Goal: Task Accomplishment & Management: Manage account settings

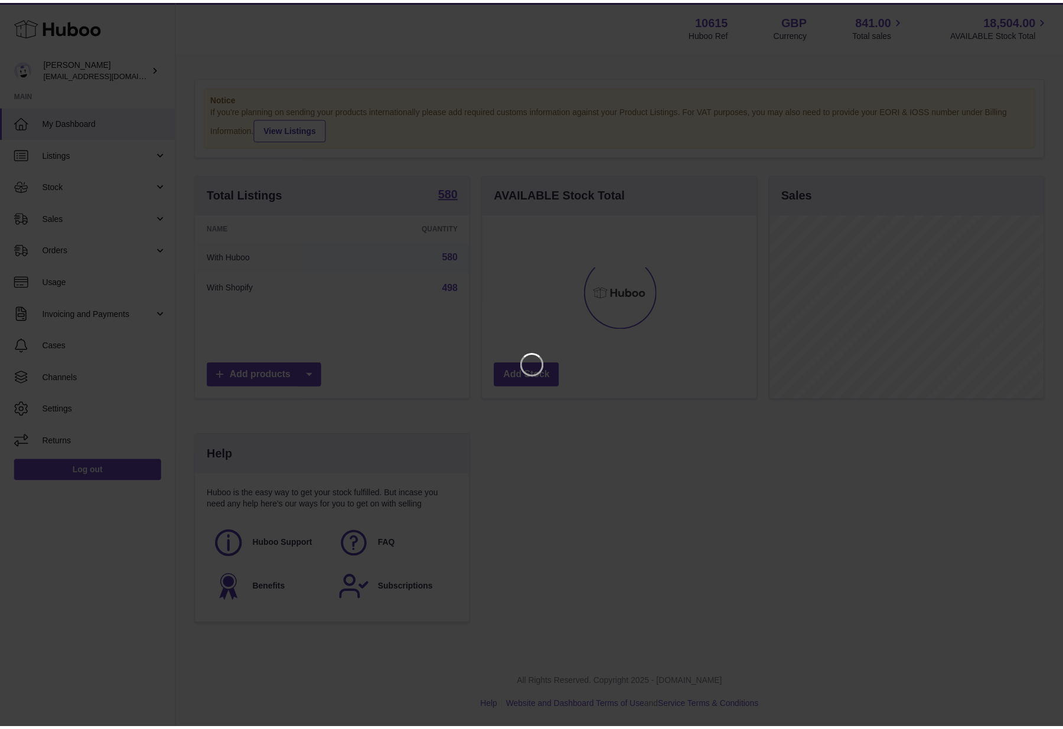
scroll to position [184, 277]
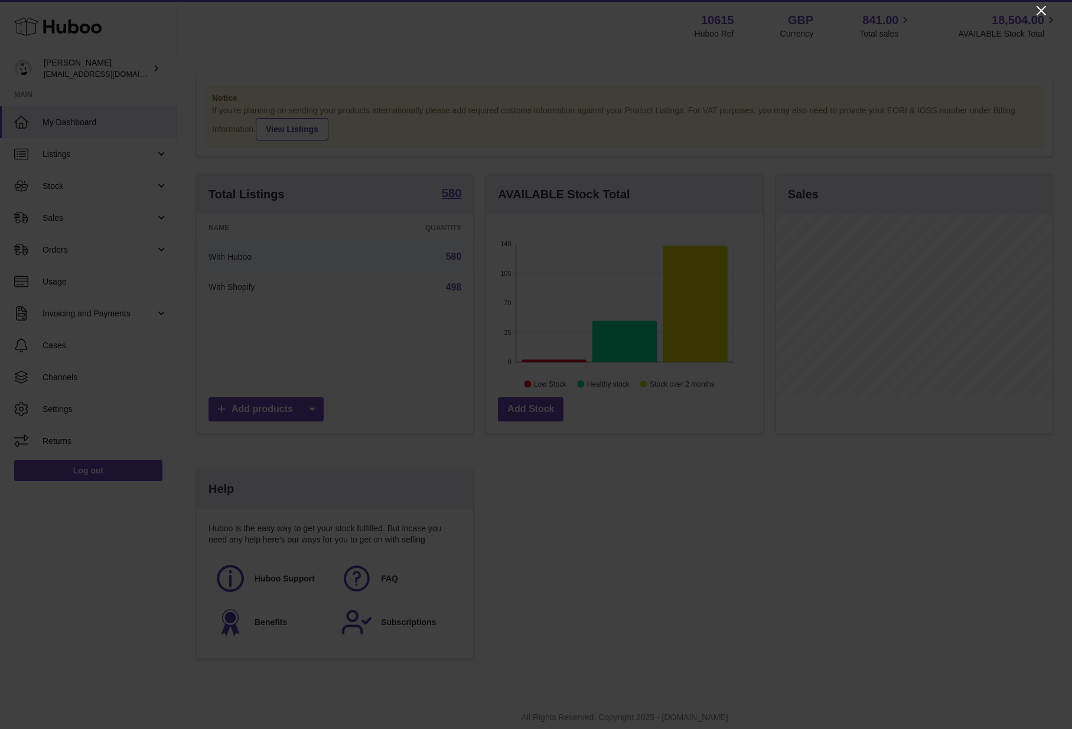
click at [1043, 8] on icon "Close" at bounding box center [1040, 10] width 9 height 9
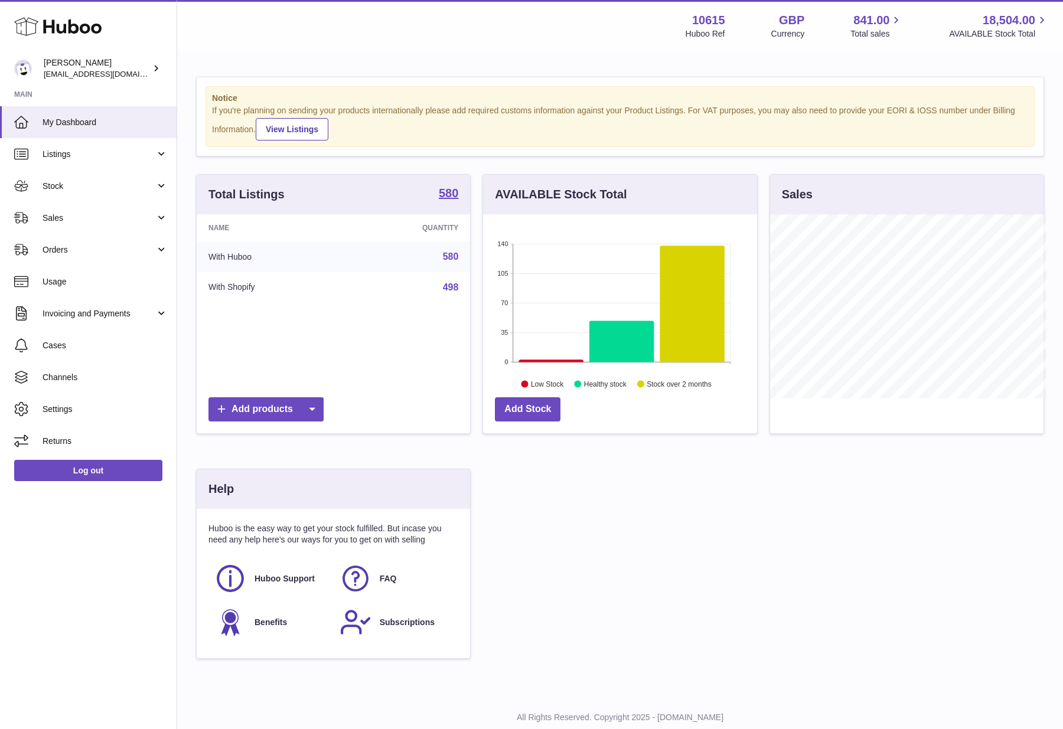
scroll to position [590267, 590178]
click at [99, 161] on link "Listings" at bounding box center [88, 154] width 177 height 32
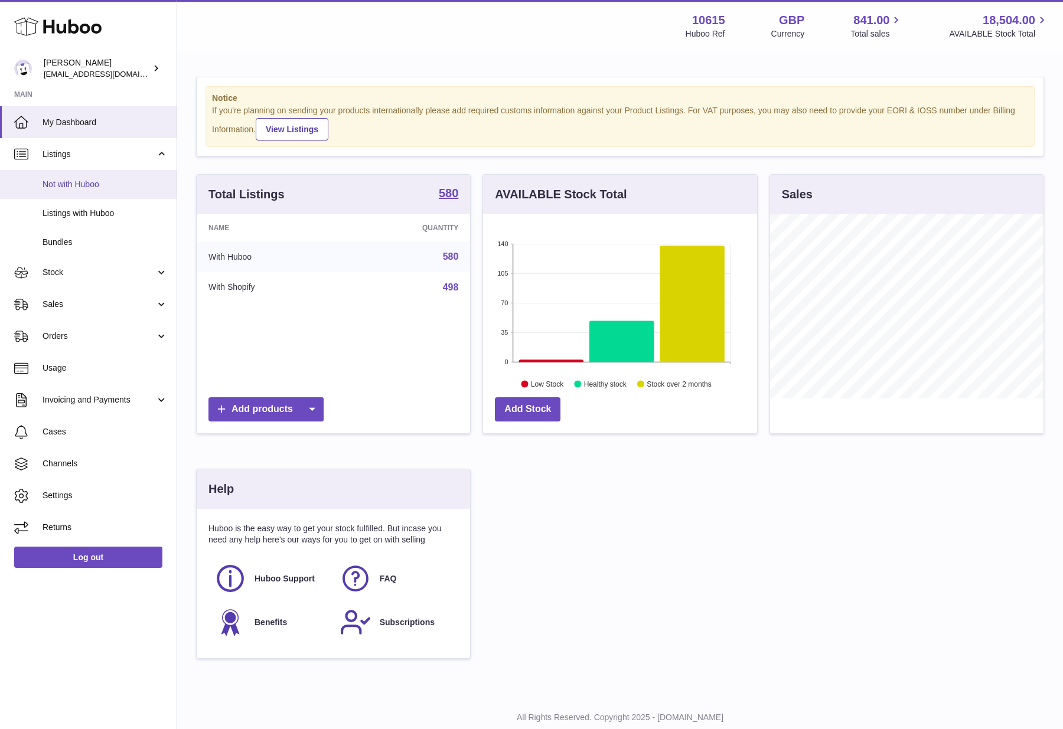
click at [78, 185] on span "Not with Huboo" at bounding box center [105, 184] width 125 height 11
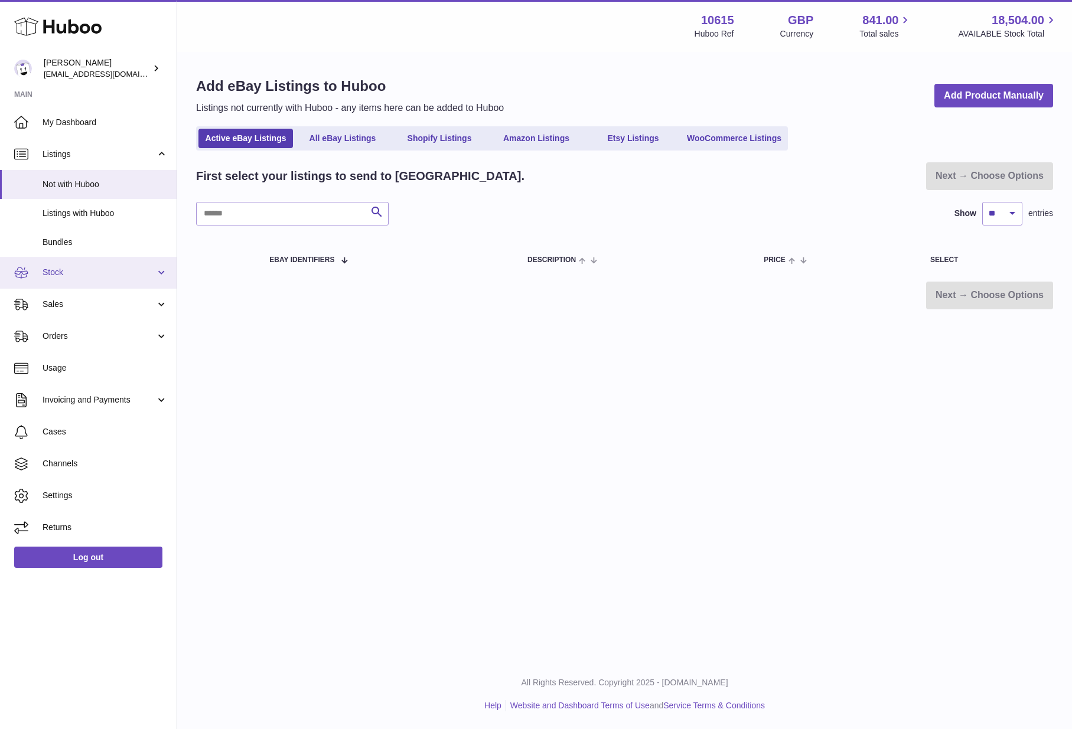
click at [84, 271] on span "Stock" at bounding box center [99, 272] width 113 height 11
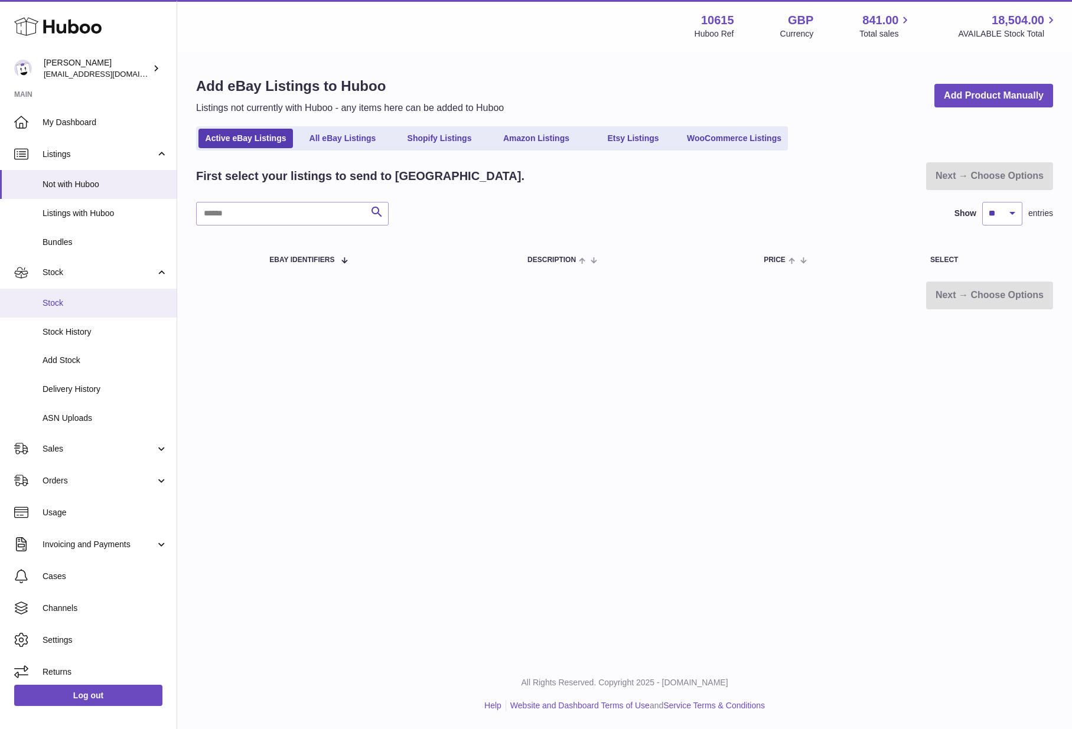
click at [68, 311] on link "Stock" at bounding box center [88, 303] width 177 height 29
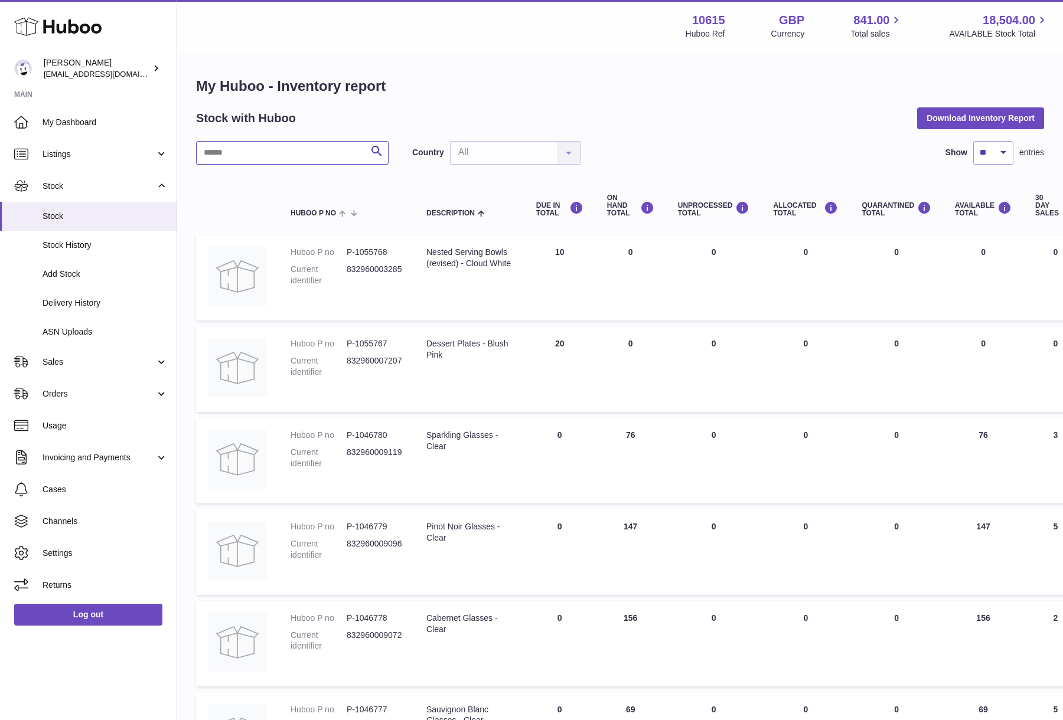
click at [274, 157] on input "text" at bounding box center [292, 153] width 192 height 24
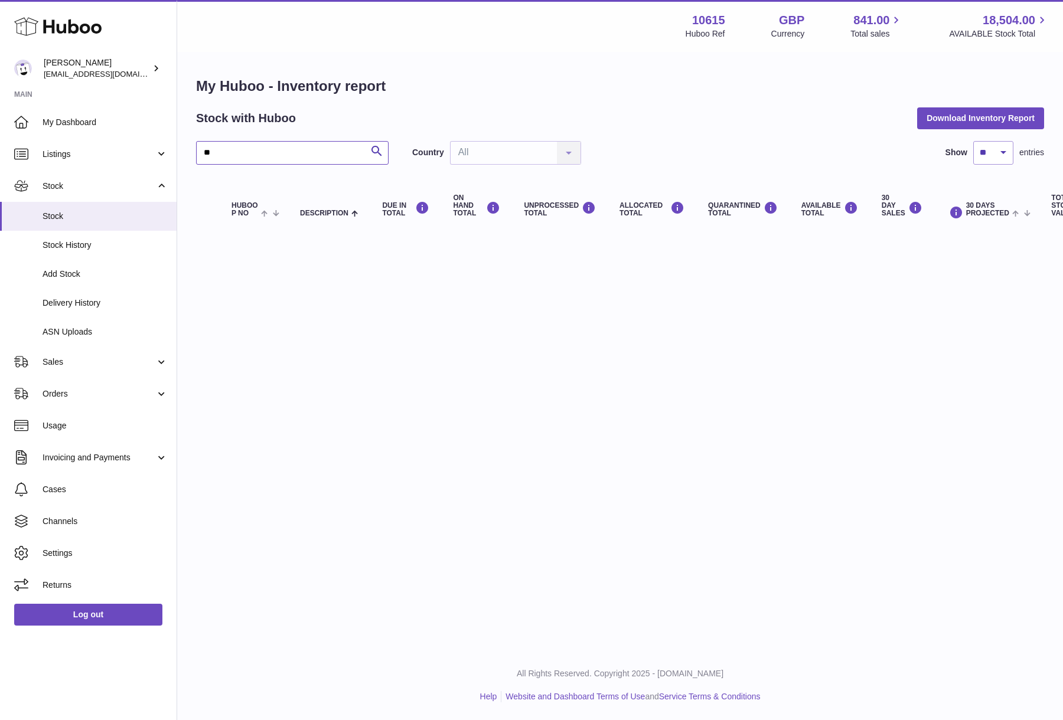
type input "*"
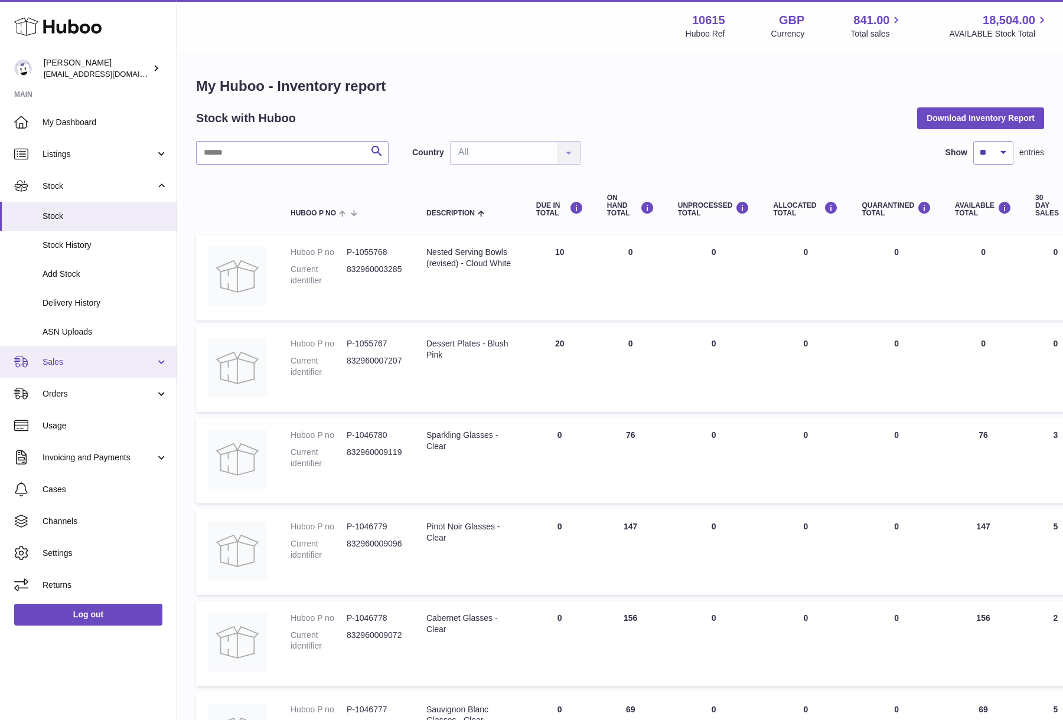
click at [74, 361] on span "Sales" at bounding box center [99, 362] width 113 height 11
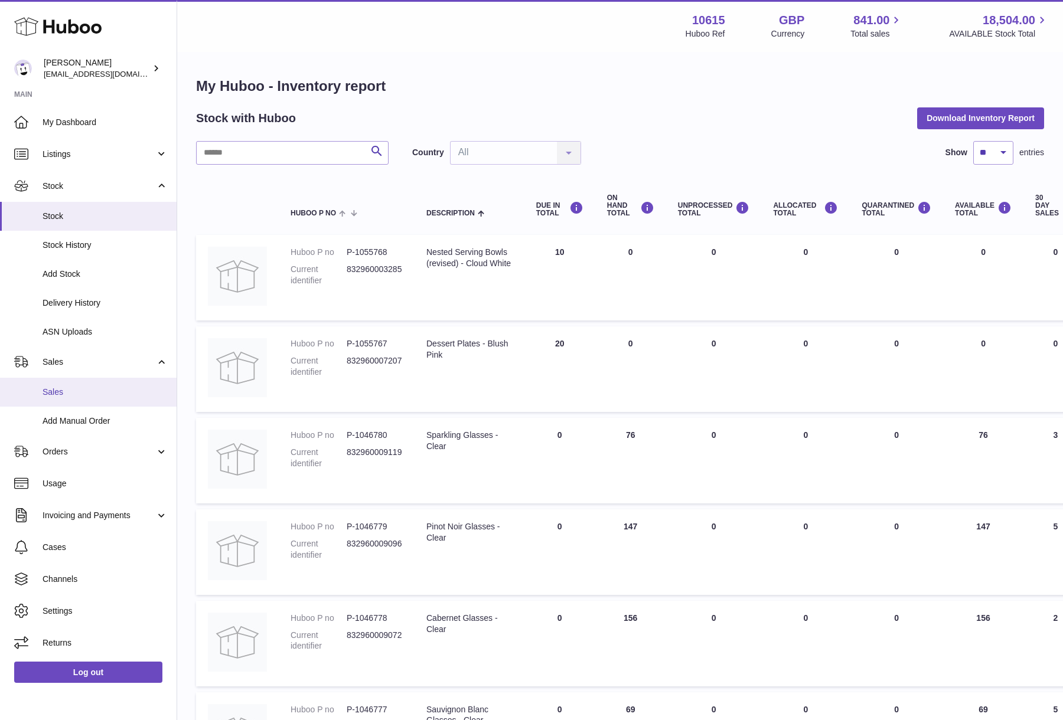
click at [64, 391] on span "Sales" at bounding box center [105, 392] width 125 height 11
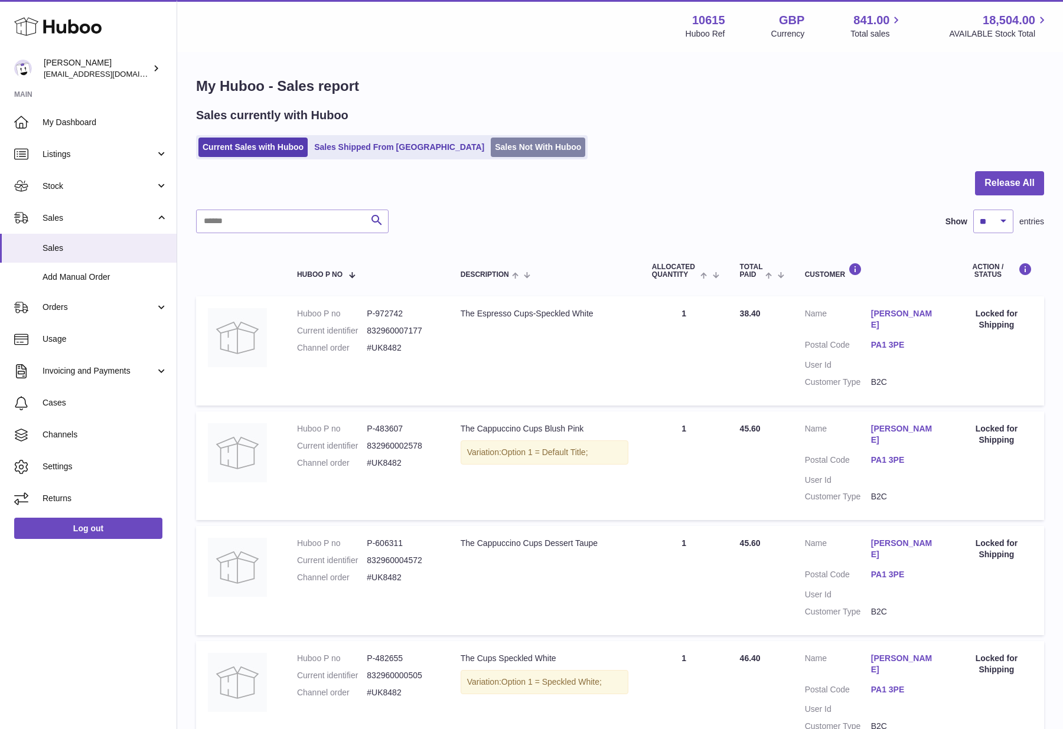
click at [491, 146] on link "Sales Not With Huboo" at bounding box center [538, 147] width 94 height 19
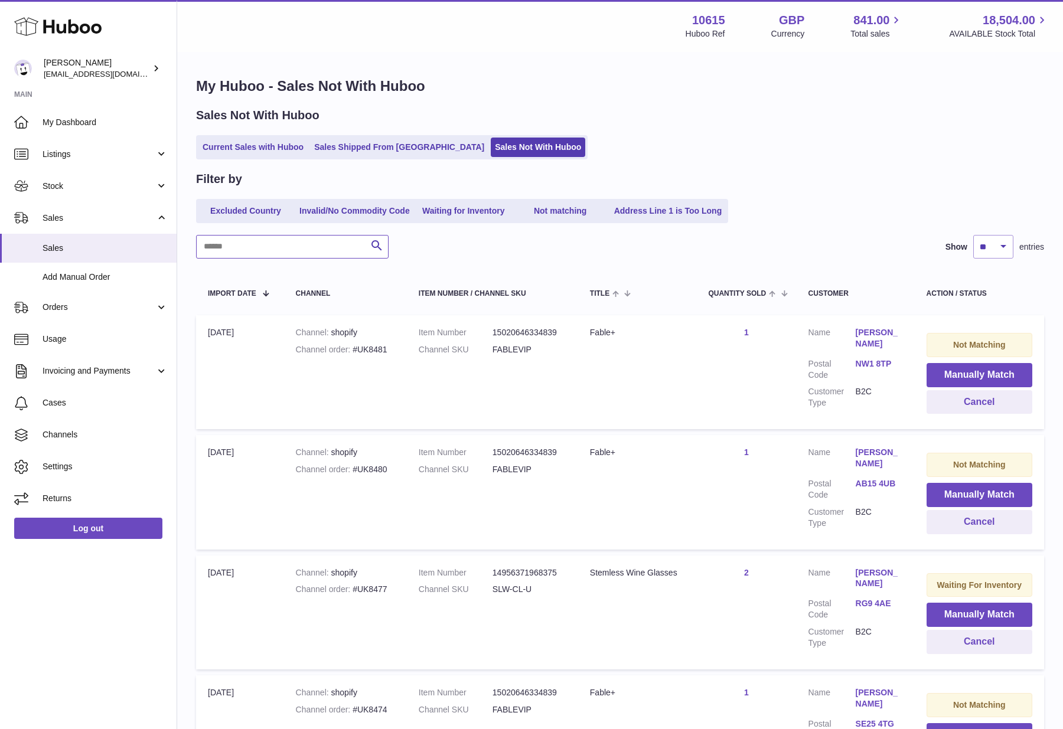
click at [282, 242] on input "text" at bounding box center [292, 247] width 192 height 24
paste input "*******"
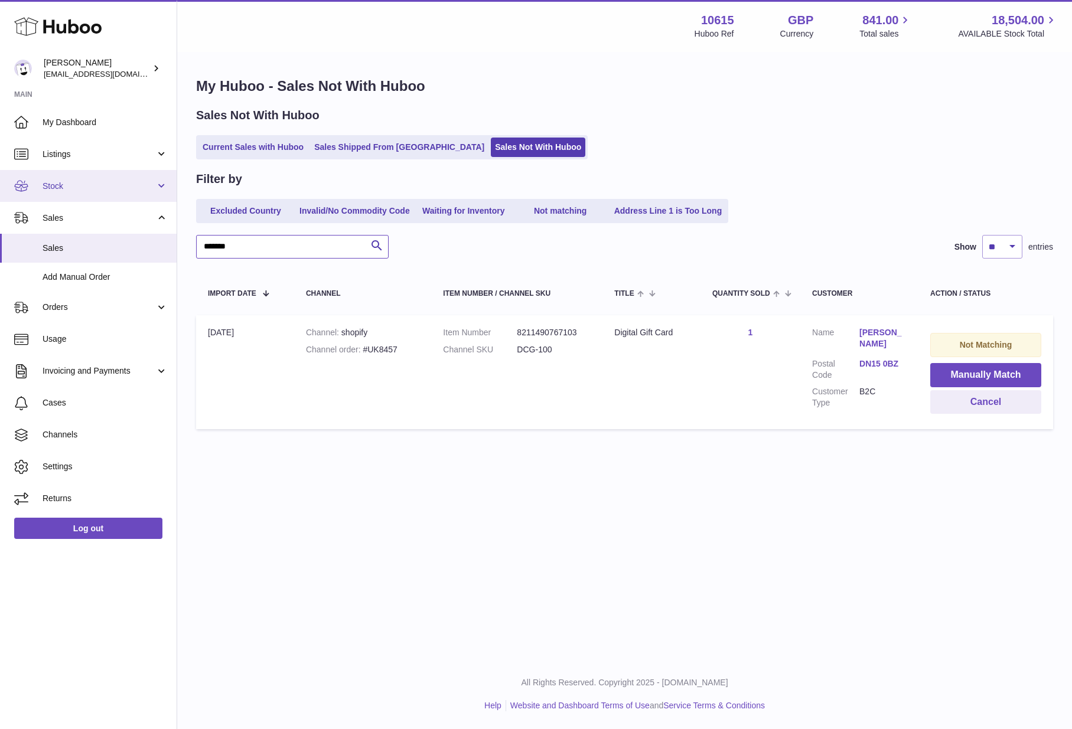
type input "*******"
click at [82, 188] on span "Stock" at bounding box center [99, 186] width 113 height 11
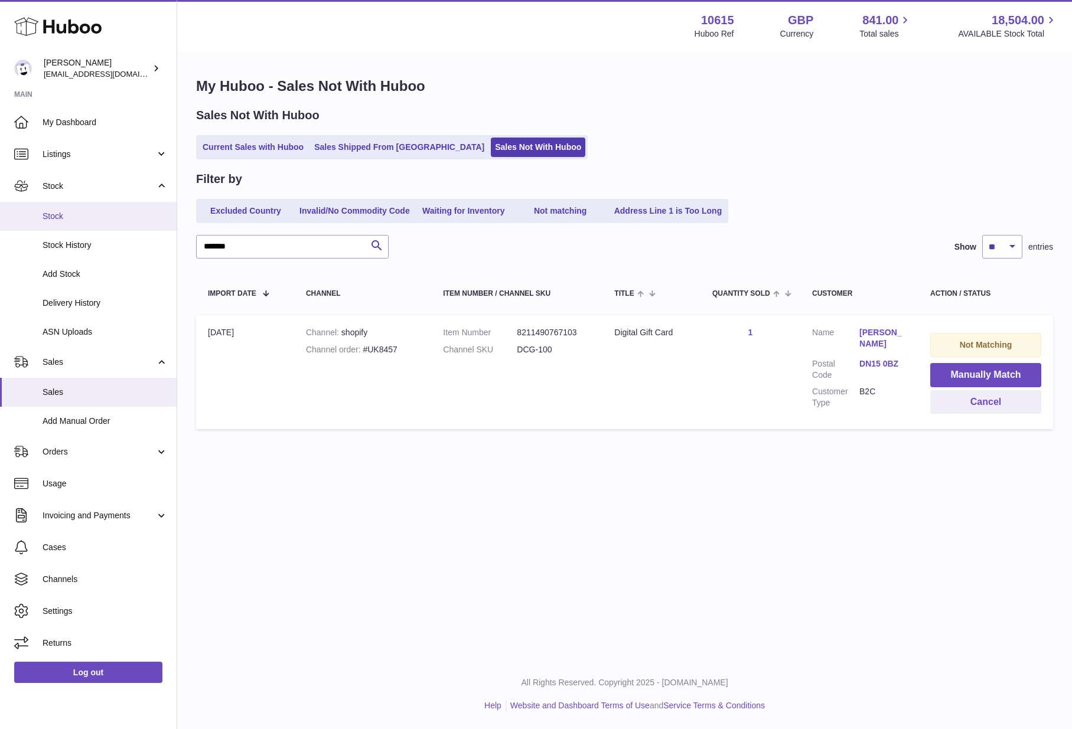
click at [71, 213] on span "Stock" at bounding box center [105, 216] width 125 height 11
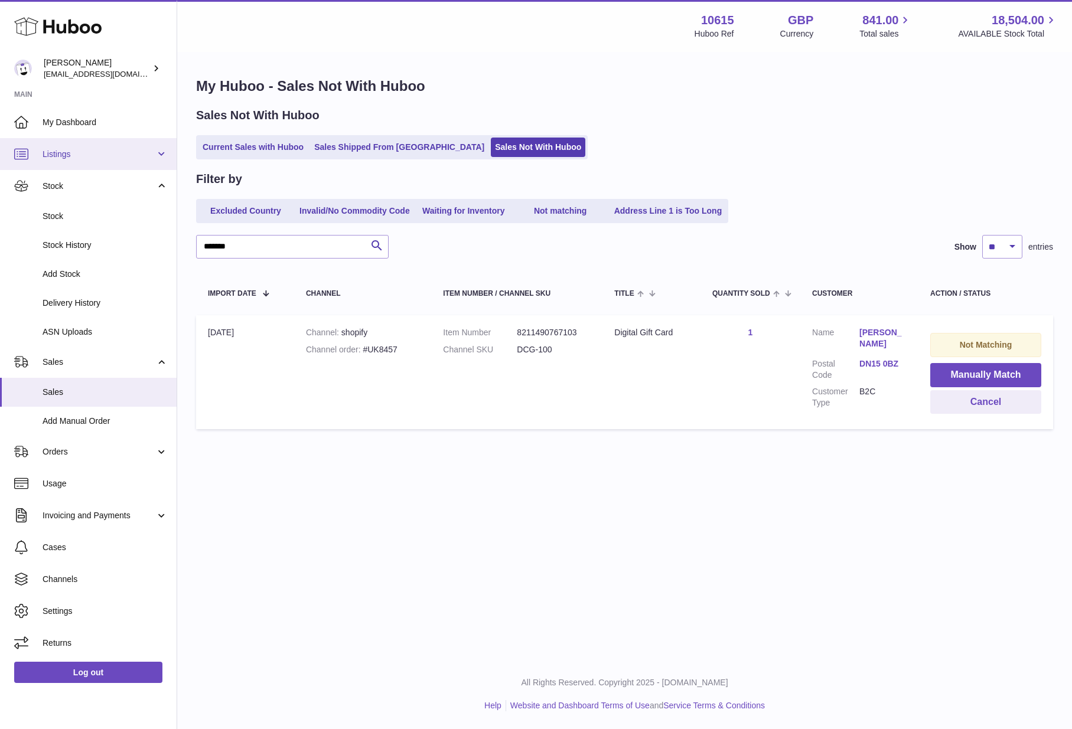
click at [100, 149] on span "Listings" at bounding box center [99, 154] width 113 height 11
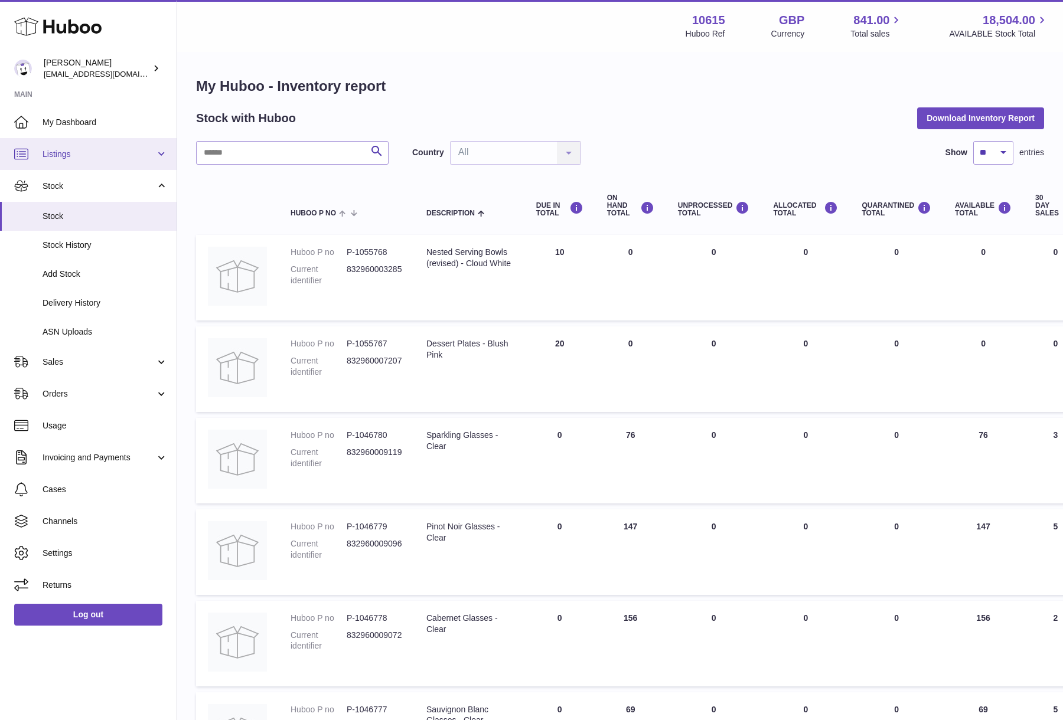
click at [83, 159] on span "Listings" at bounding box center [99, 154] width 113 height 11
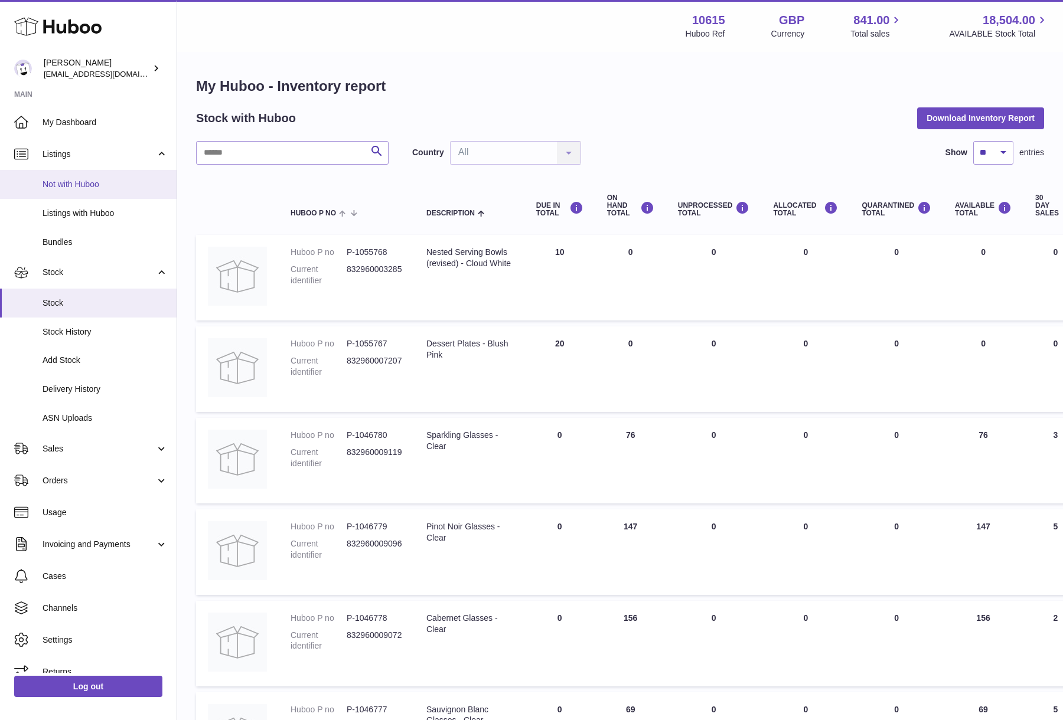
click at [75, 191] on link "Not with Huboo" at bounding box center [88, 184] width 177 height 29
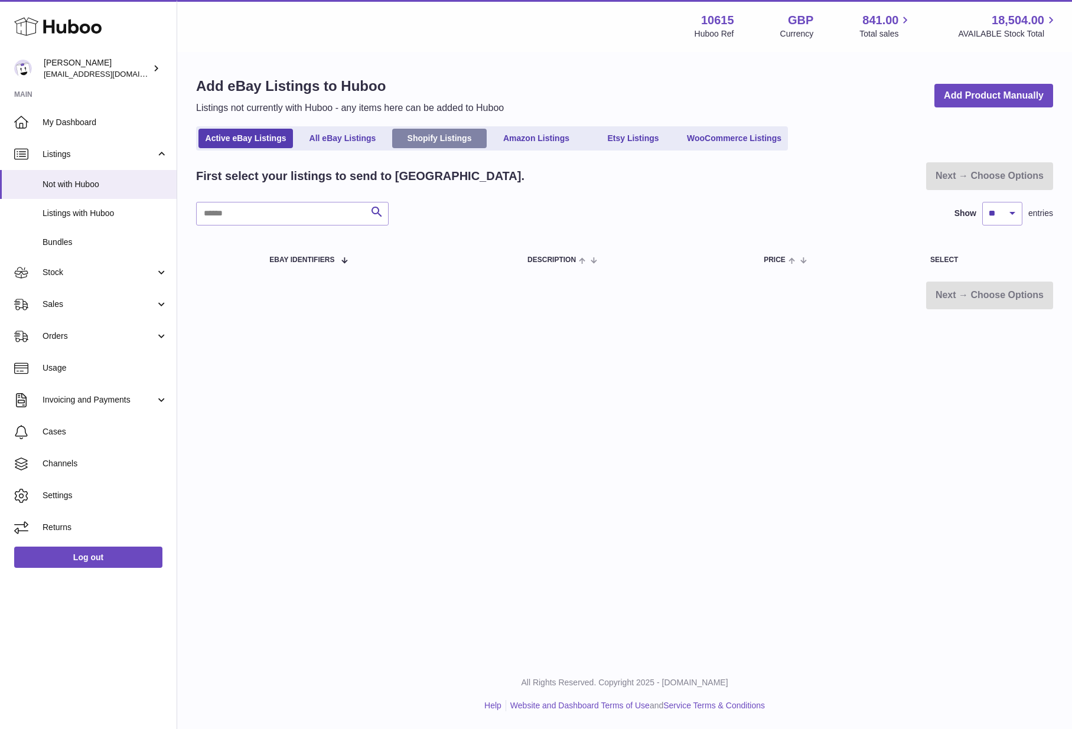
click at [453, 142] on link "Shopify Listings" at bounding box center [439, 138] width 94 height 19
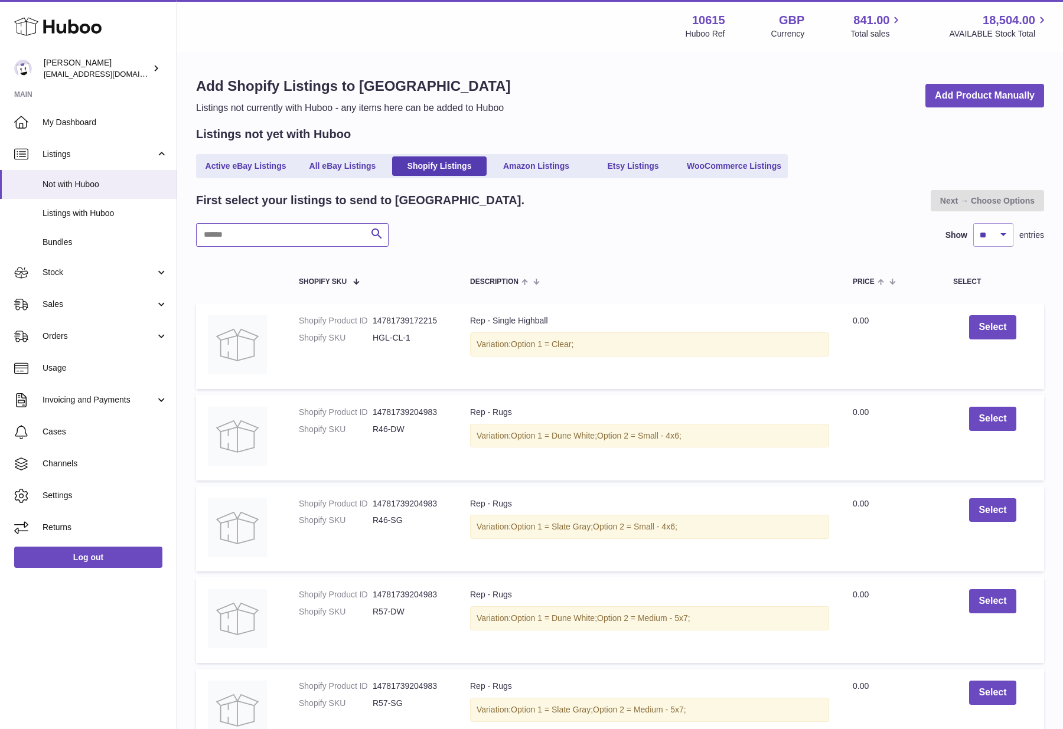
click at [293, 232] on input "text" at bounding box center [292, 235] width 192 height 24
type input "*"
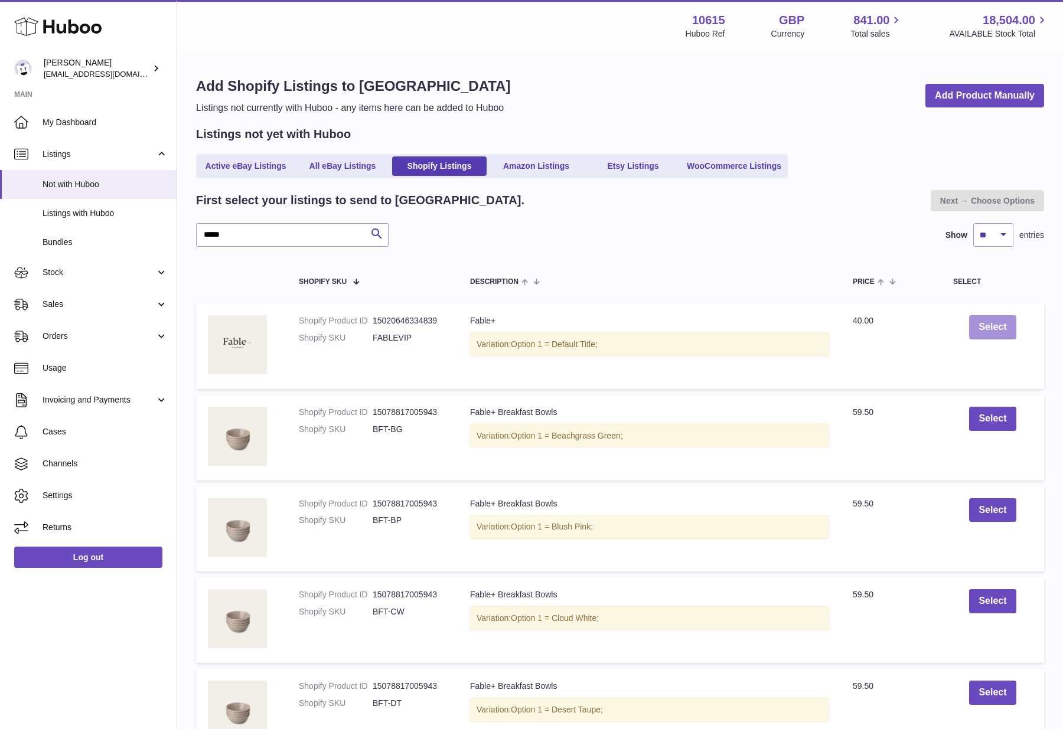
click at [986, 334] on button "Select" at bounding box center [992, 327] width 47 height 24
click at [302, 225] on input "*****" at bounding box center [292, 235] width 192 height 24
click at [301, 226] on input "*****" at bounding box center [292, 235] width 192 height 24
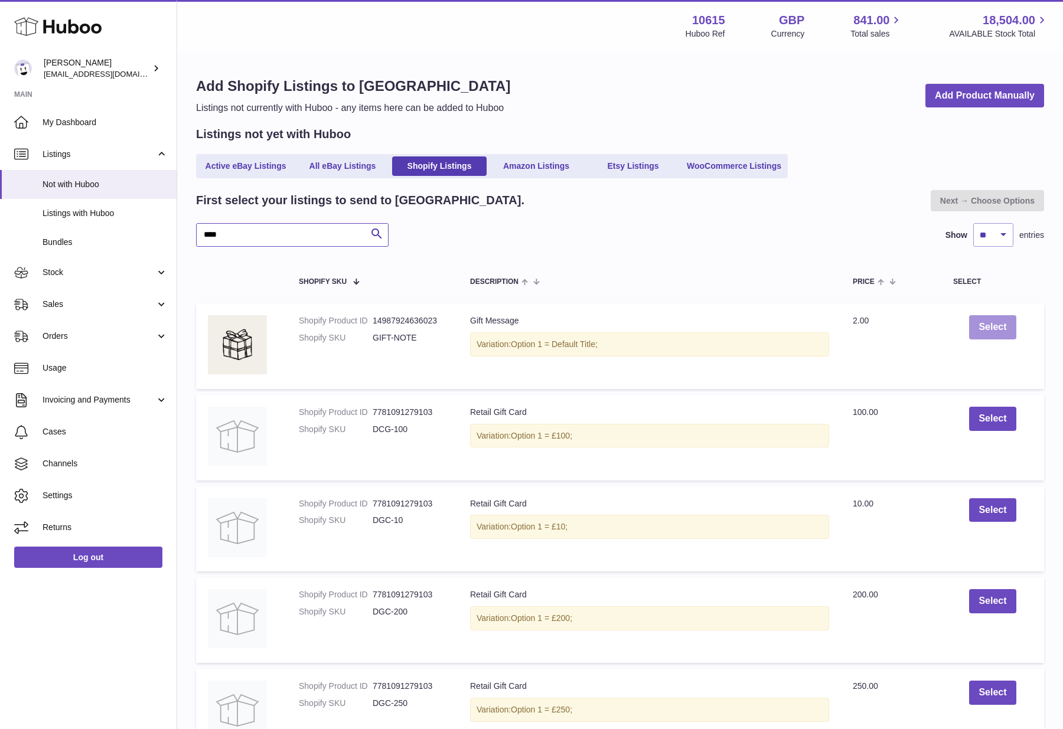
type input "****"
click at [993, 334] on button "Select" at bounding box center [992, 327] width 47 height 24
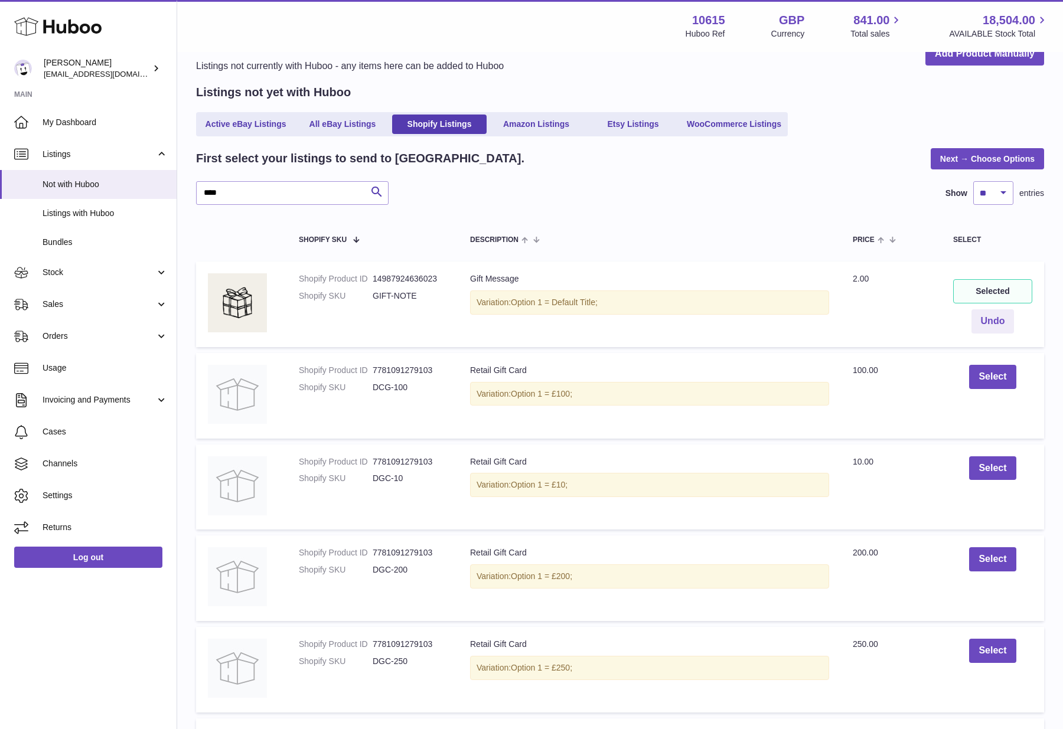
scroll to position [96, 0]
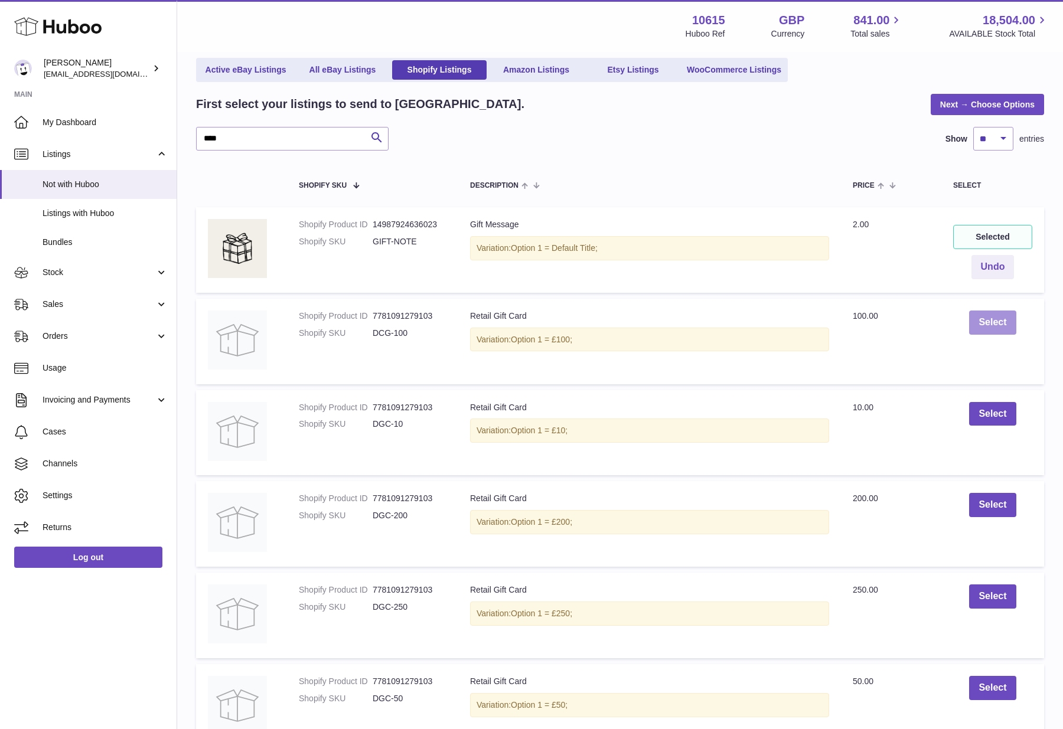
click at [991, 321] on button "Select" at bounding box center [992, 323] width 47 height 24
click at [997, 416] on button "Select" at bounding box center [992, 414] width 47 height 24
drag, startPoint x: 998, startPoint y: 504, endPoint x: 1004, endPoint y: 533, distance: 29.5
click at [997, 505] on button "Select" at bounding box center [992, 505] width 47 height 24
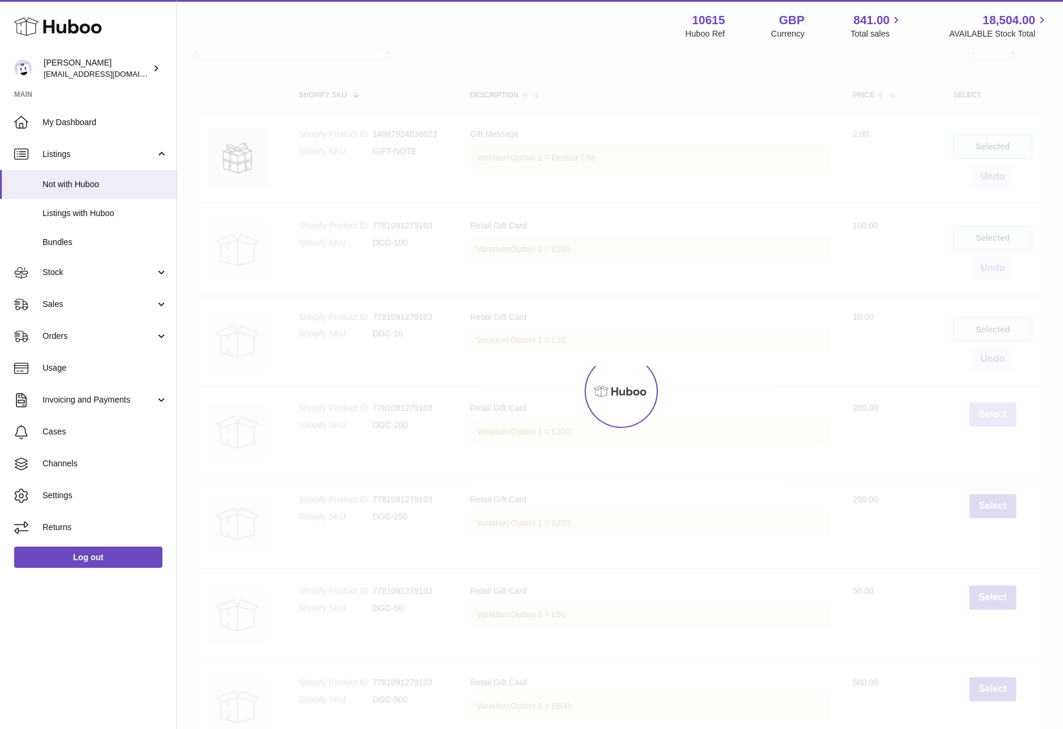
scroll to position [188, 0]
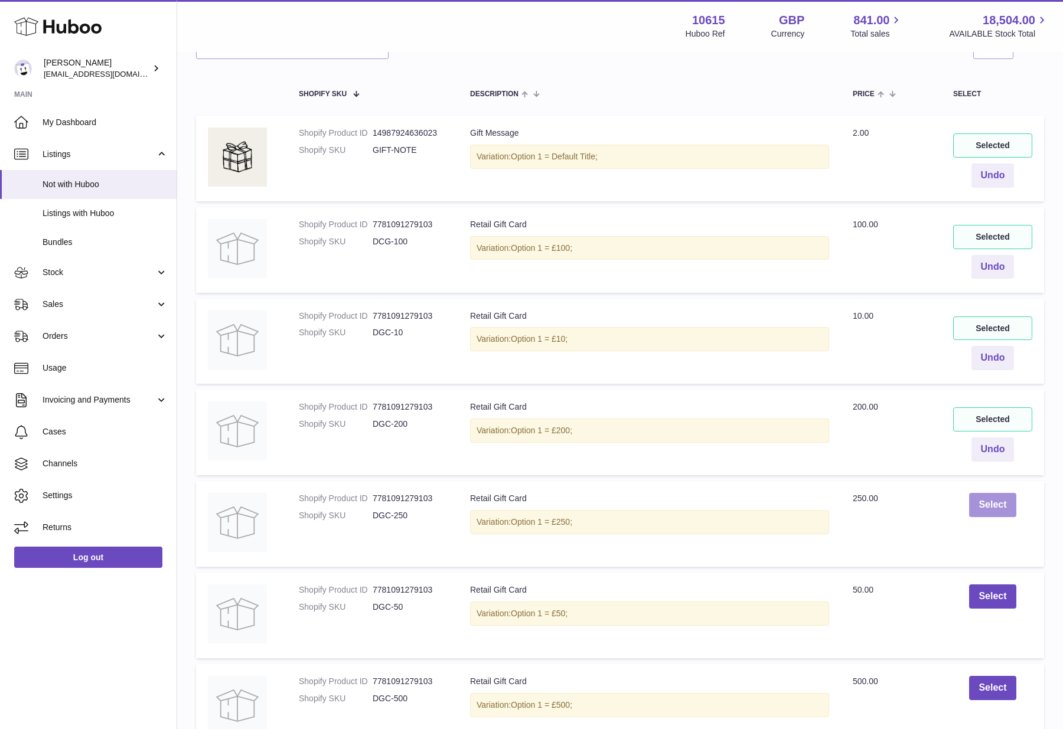
click at [997, 505] on button "Select" at bounding box center [992, 505] width 47 height 24
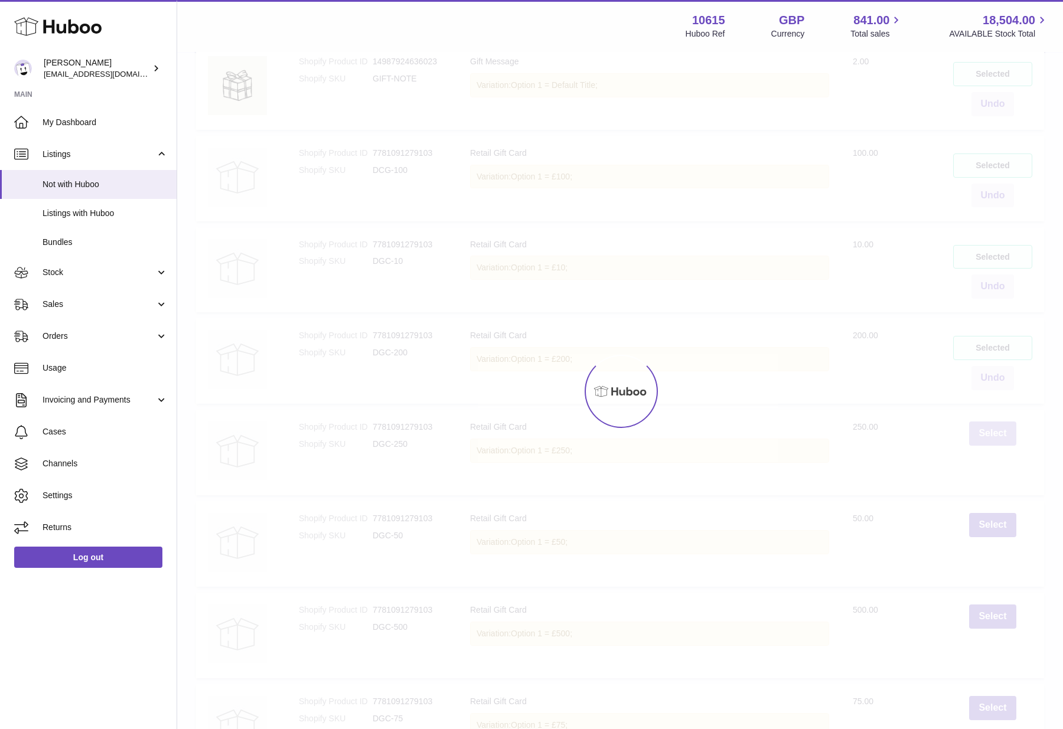
scroll to position [267, 0]
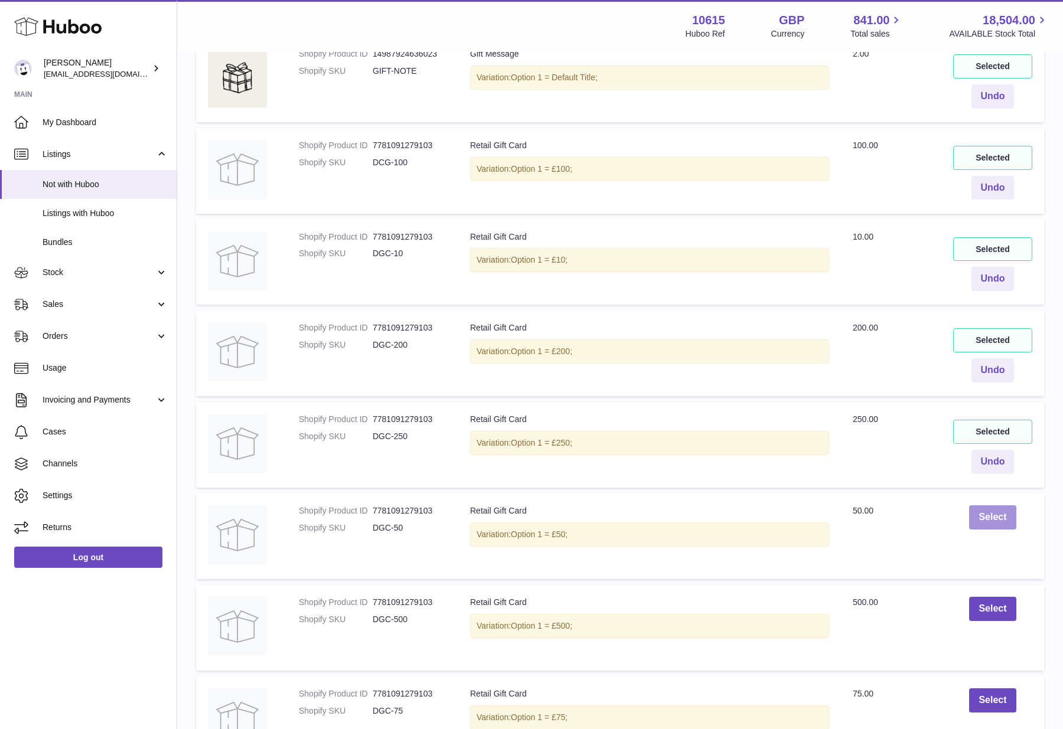
click at [996, 518] on button "Select" at bounding box center [992, 517] width 47 height 24
click at [996, 519] on button "Select" at bounding box center [992, 518] width 47 height 24
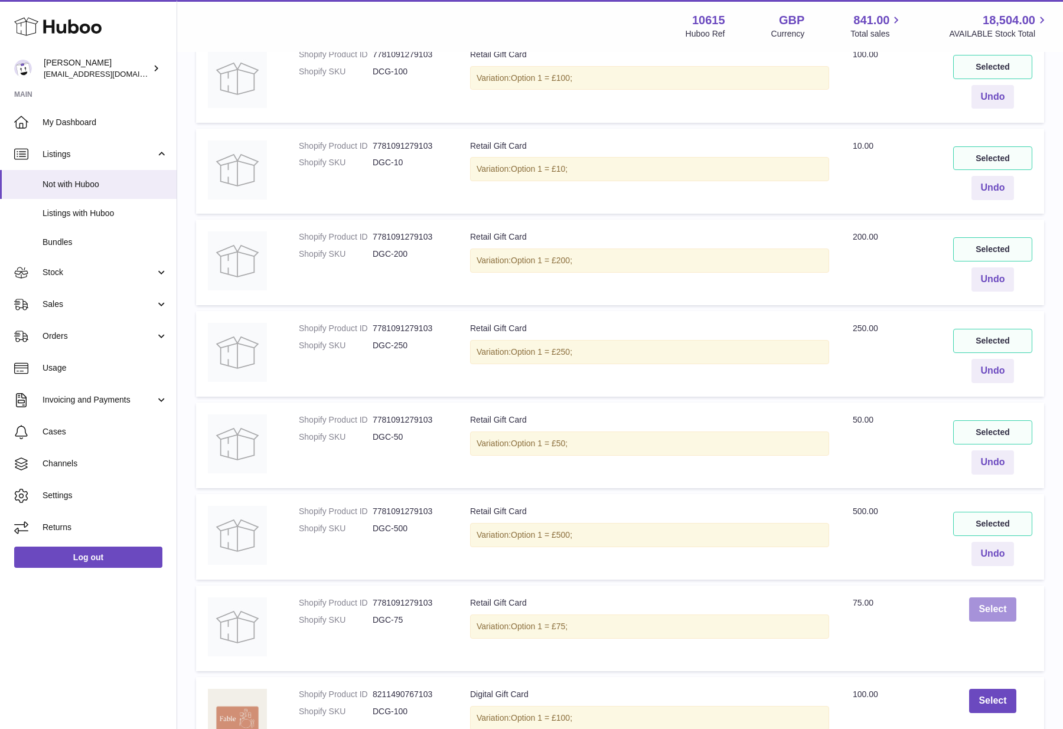
click at [1008, 609] on button "Select" at bounding box center [992, 610] width 47 height 24
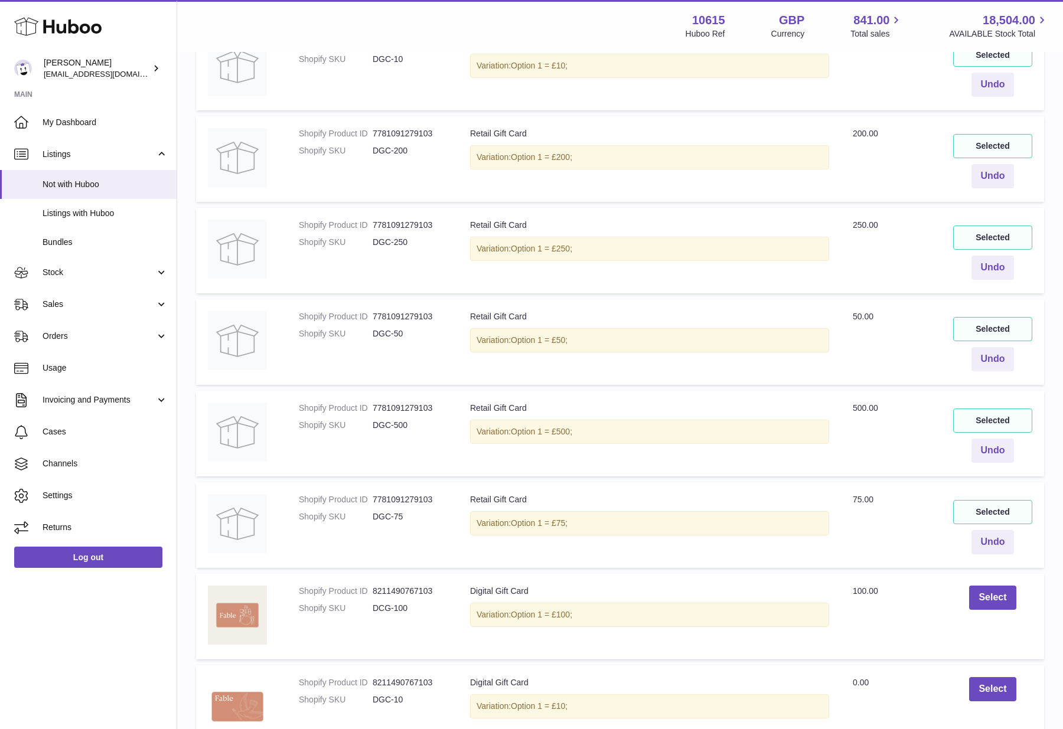
scroll to position [462, 0]
click at [994, 605] on button "Select" at bounding box center [992, 597] width 47 height 24
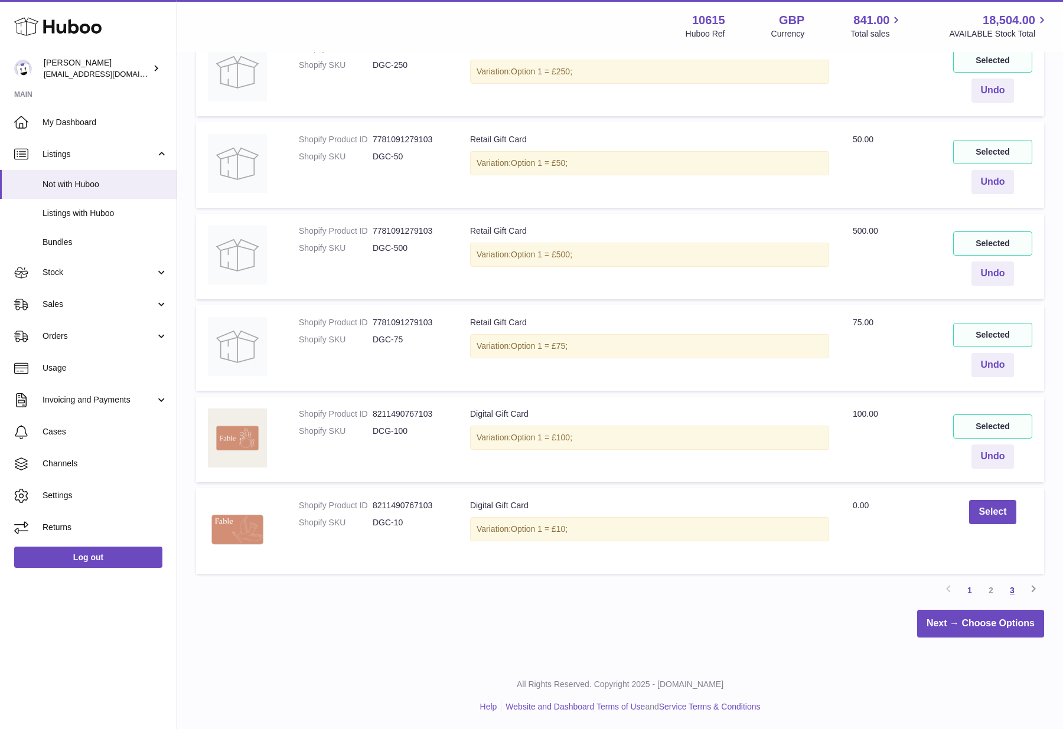
scroll to position [639, 0]
click at [994, 508] on button "Select" at bounding box center [992, 511] width 47 height 24
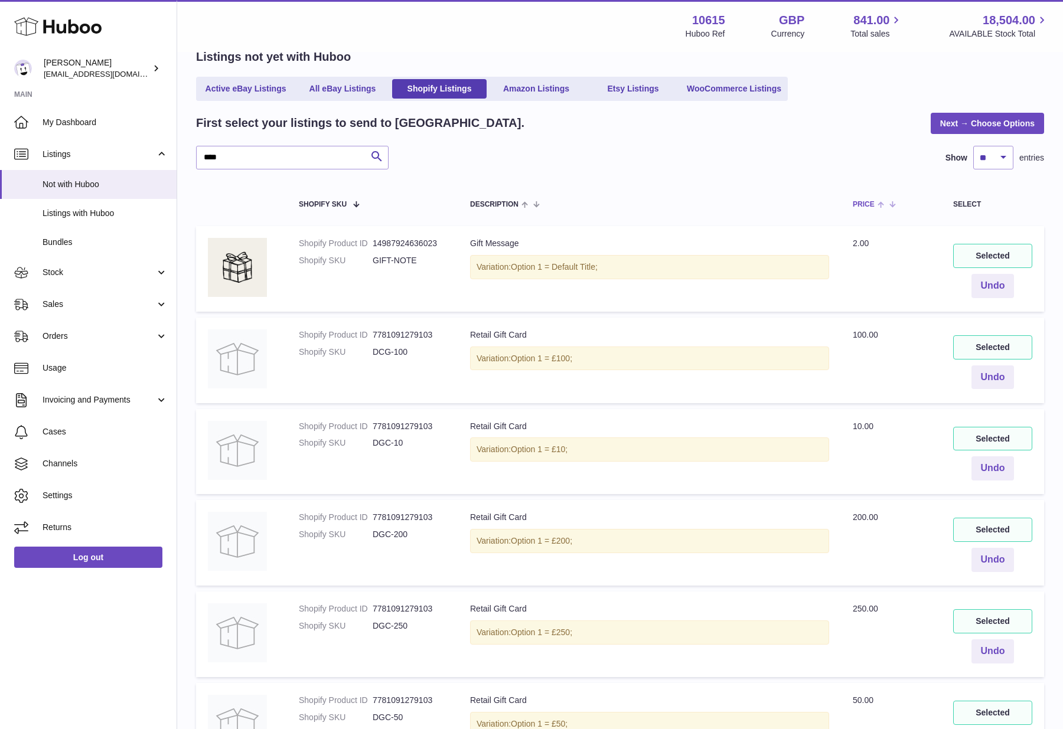
scroll to position [0, 0]
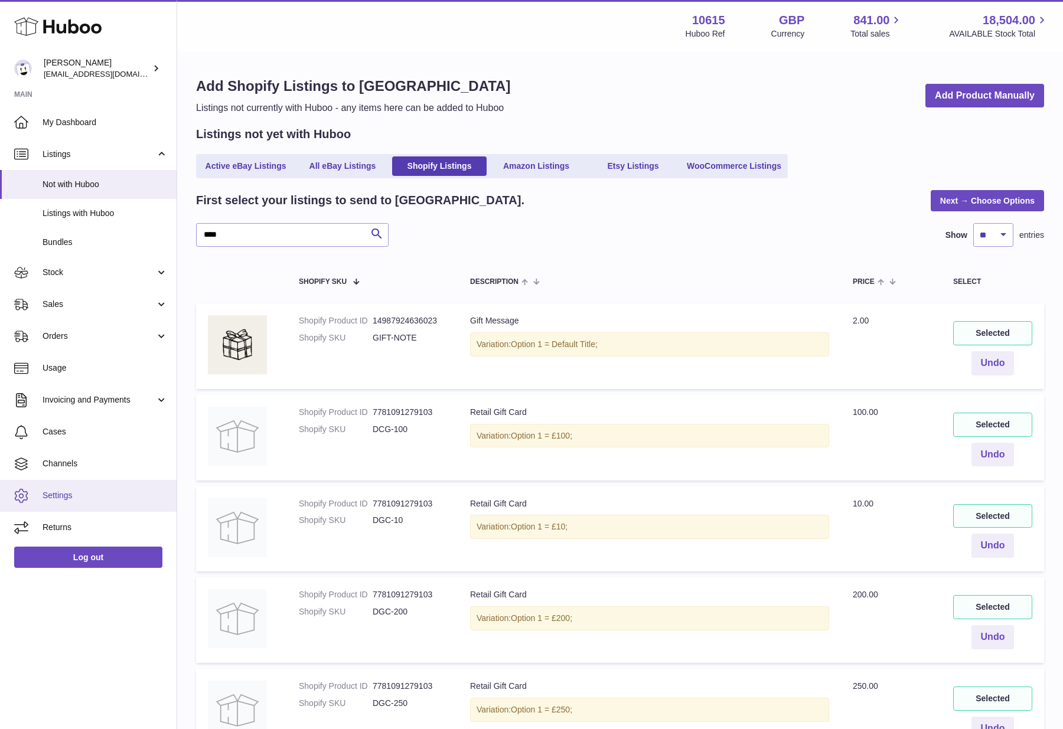
click at [60, 496] on span "Settings" at bounding box center [105, 495] width 125 height 11
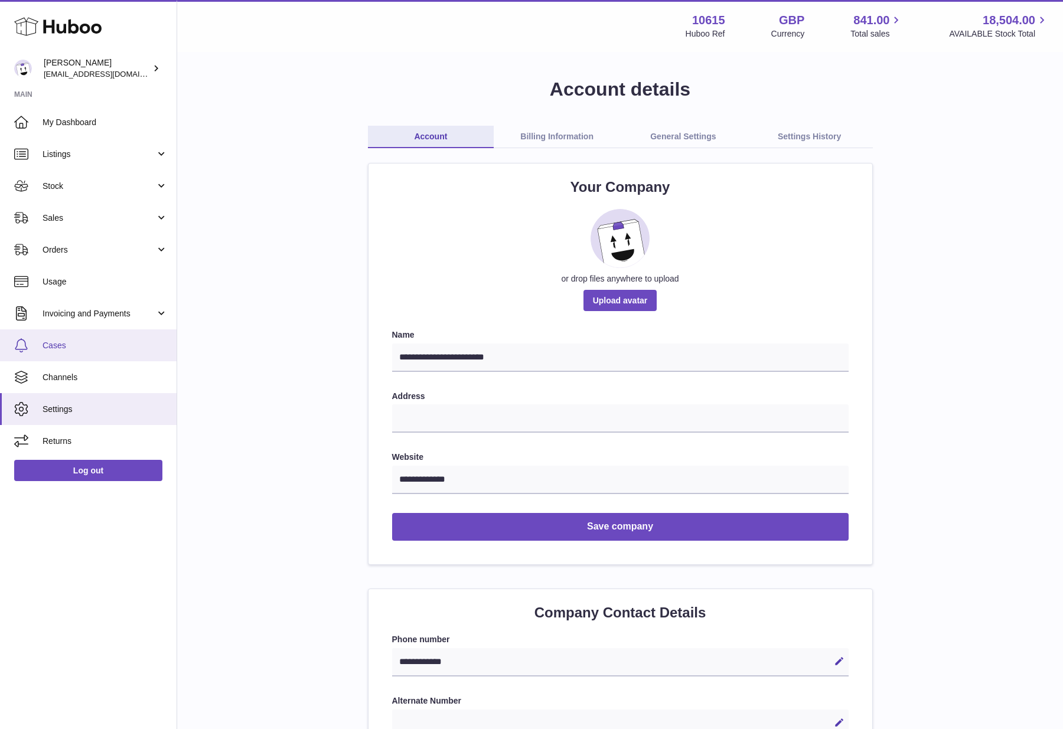
click at [74, 353] on link "Cases" at bounding box center [88, 345] width 177 height 32
click at [72, 341] on span "Cases" at bounding box center [105, 345] width 125 height 11
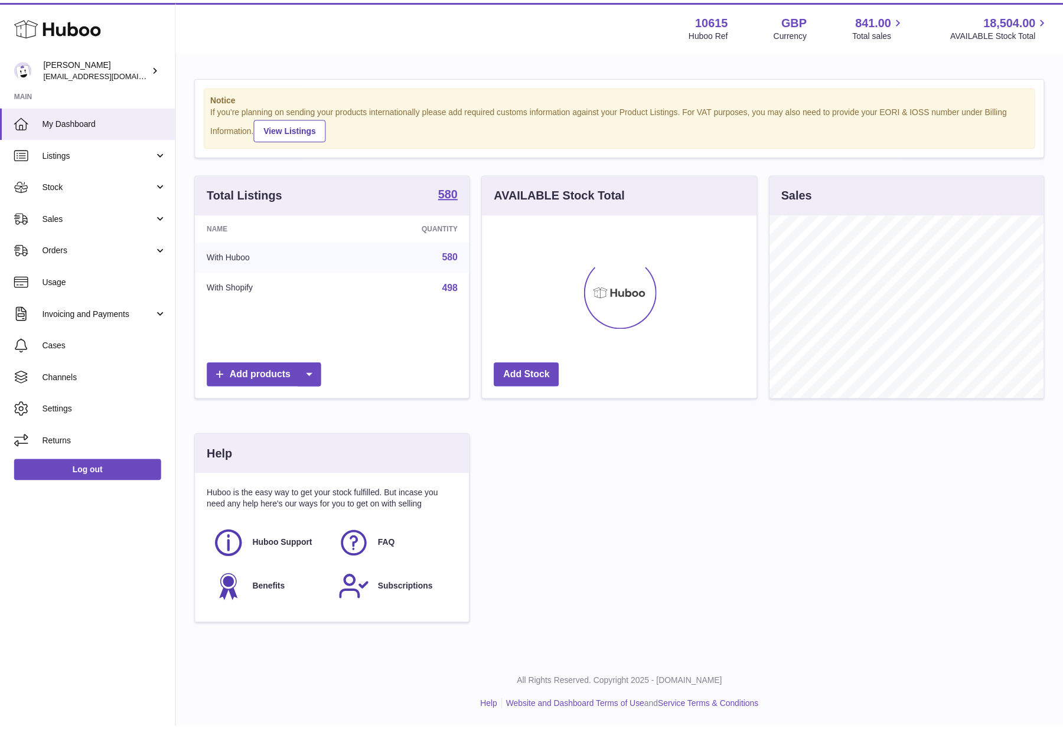
scroll to position [590267, 590178]
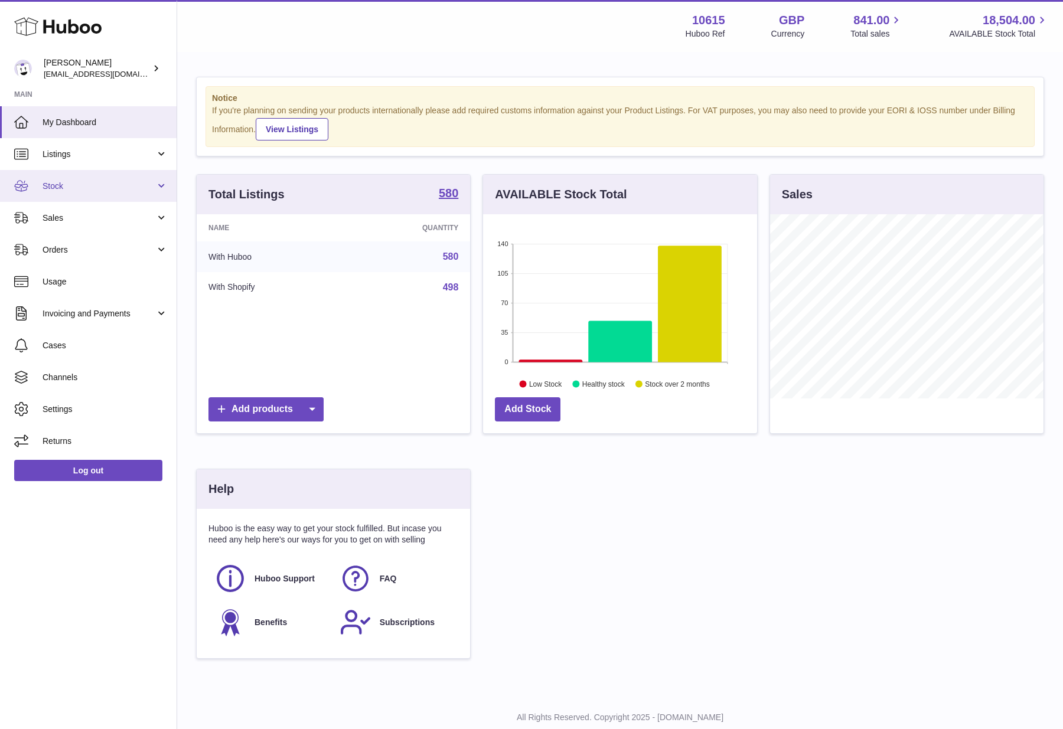
click at [126, 184] on span "Stock" at bounding box center [99, 186] width 113 height 11
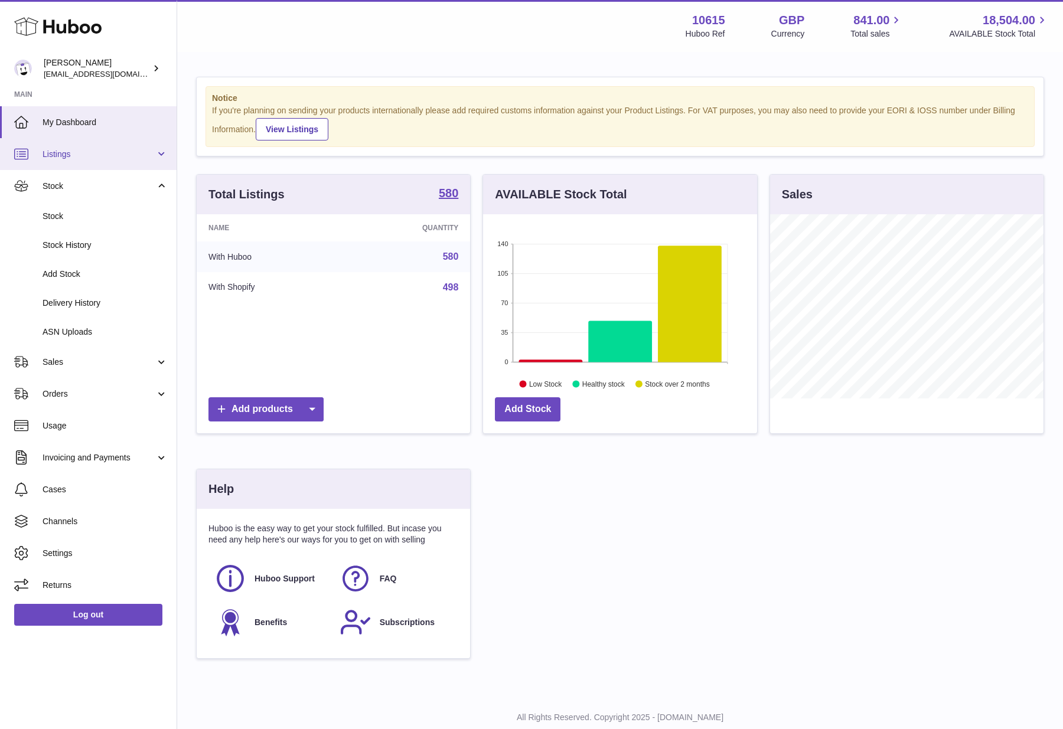
click at [132, 154] on span "Listings" at bounding box center [99, 154] width 113 height 11
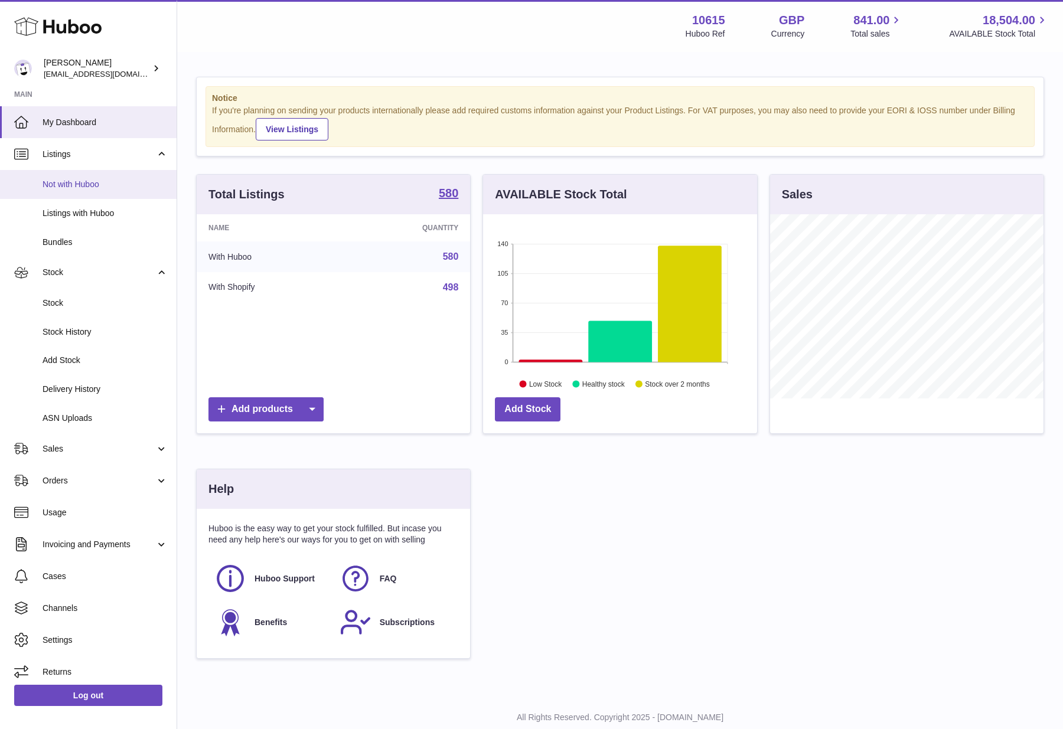
click at [97, 185] on span "Not with Huboo" at bounding box center [105, 184] width 125 height 11
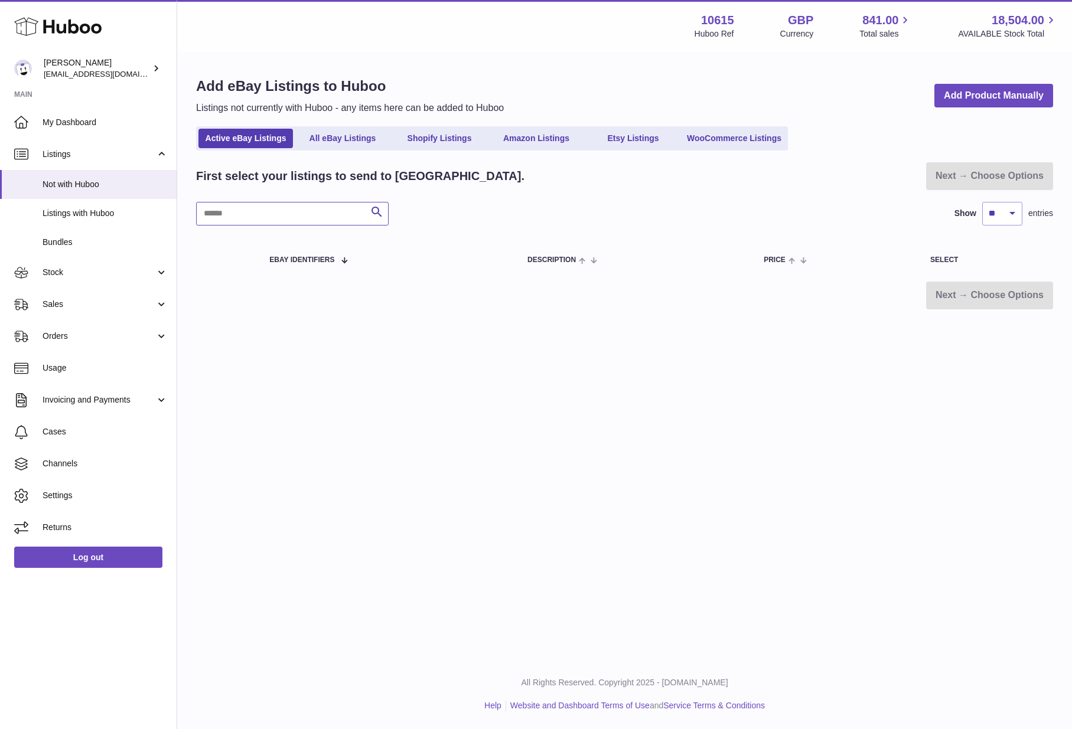
click at [343, 214] on input "text" at bounding box center [292, 214] width 192 height 24
type input "*****"
click at [441, 142] on link "Shopify Listings" at bounding box center [439, 138] width 94 height 19
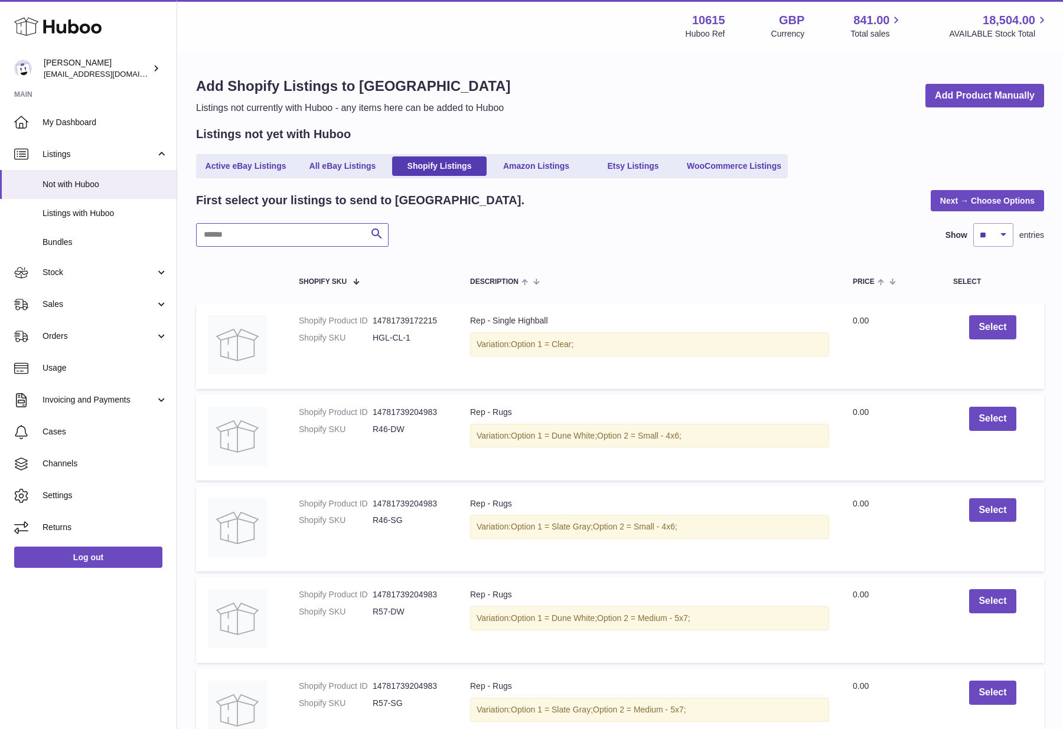
click at [286, 237] on input "text" at bounding box center [292, 235] width 192 height 24
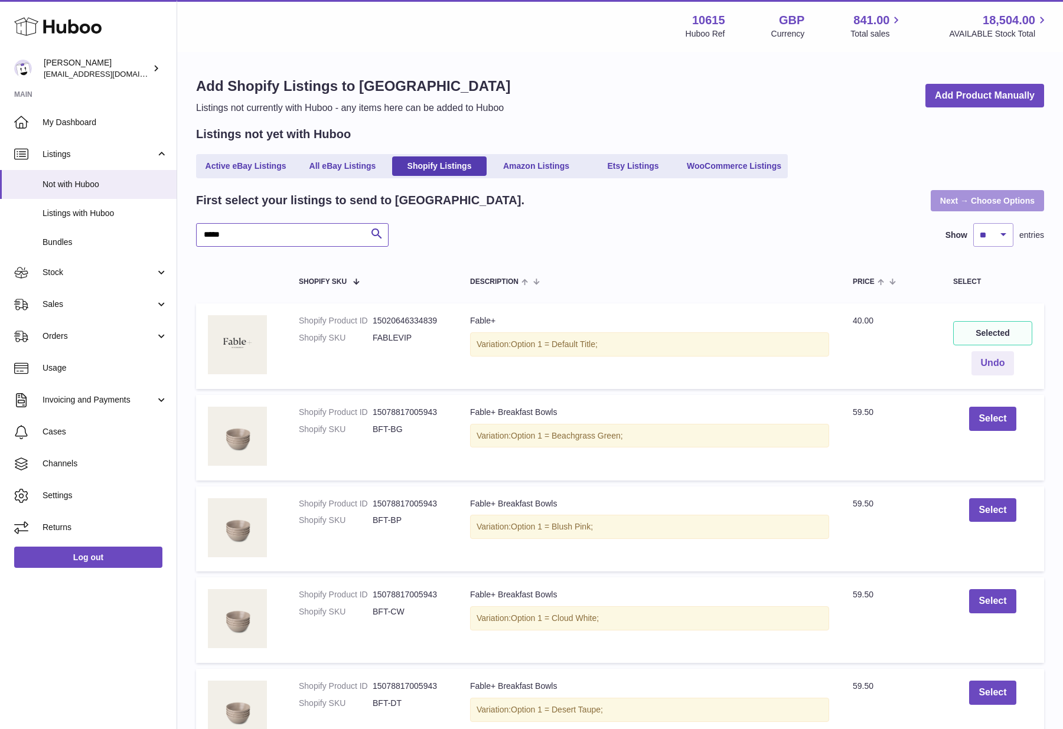
type input "*****"
click at [967, 201] on link "Next → Choose Options" at bounding box center [987, 200] width 113 height 21
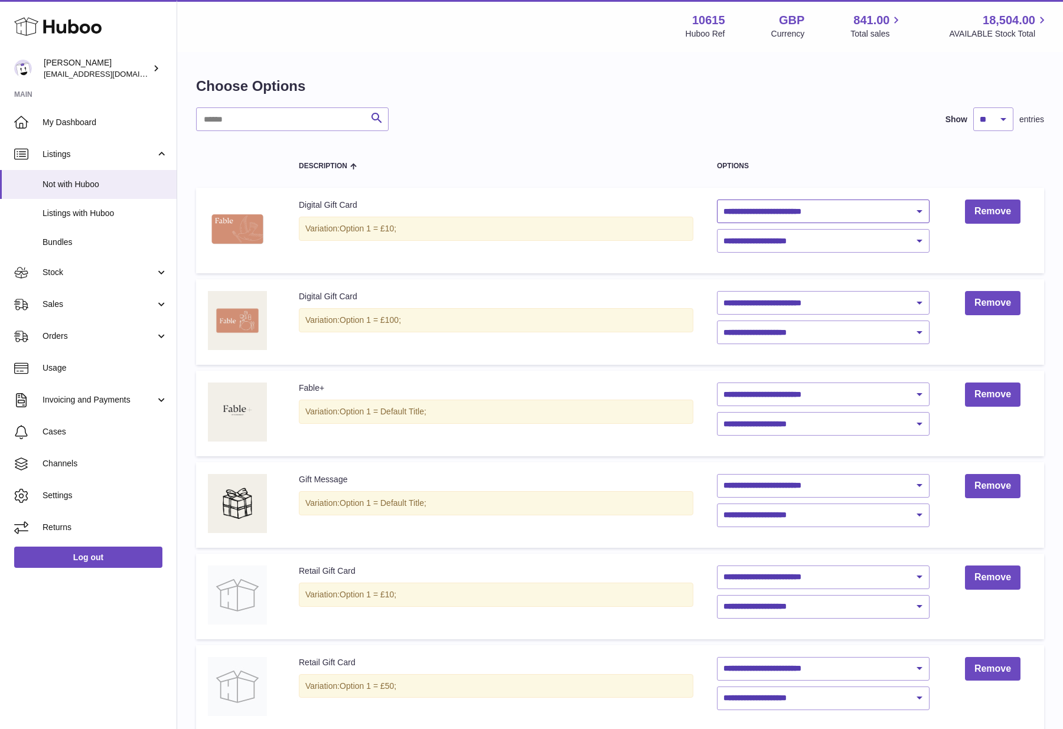
click at [874, 205] on select "**********" at bounding box center [823, 212] width 213 height 24
click at [876, 209] on select "**********" at bounding box center [823, 212] width 213 height 24
select select "********"
click at [717, 200] on select "**********" at bounding box center [823, 212] width 213 height 24
click at [61, 269] on span "Stock" at bounding box center [99, 272] width 113 height 11
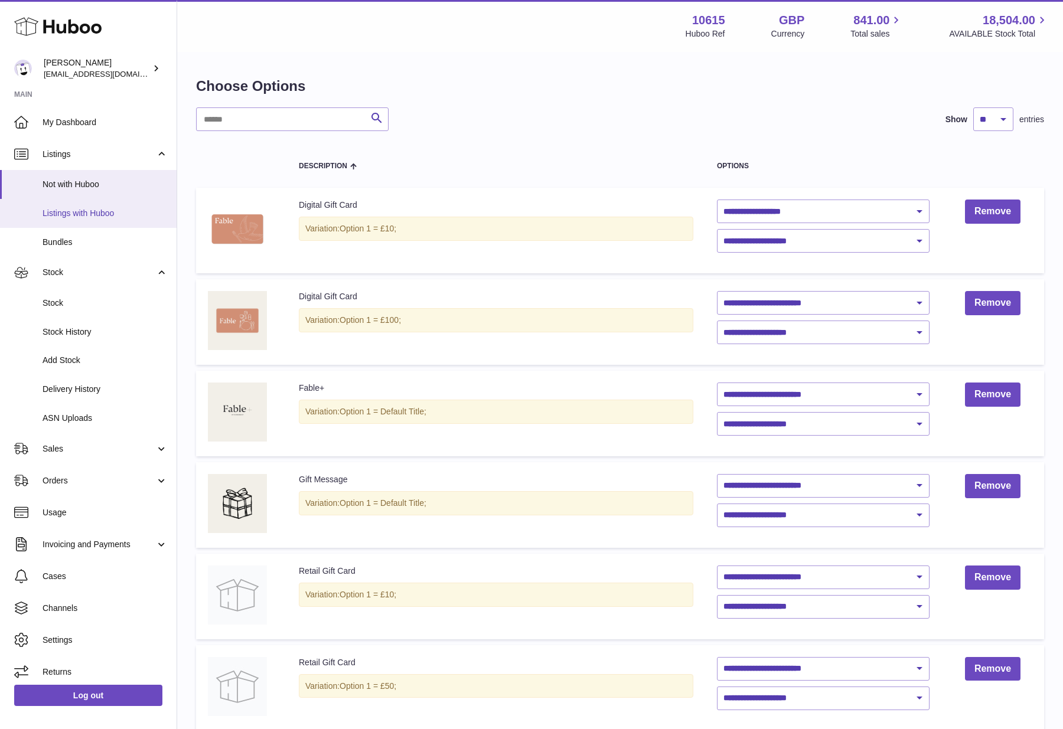
click at [61, 206] on link "Listings with Huboo" at bounding box center [88, 213] width 177 height 29
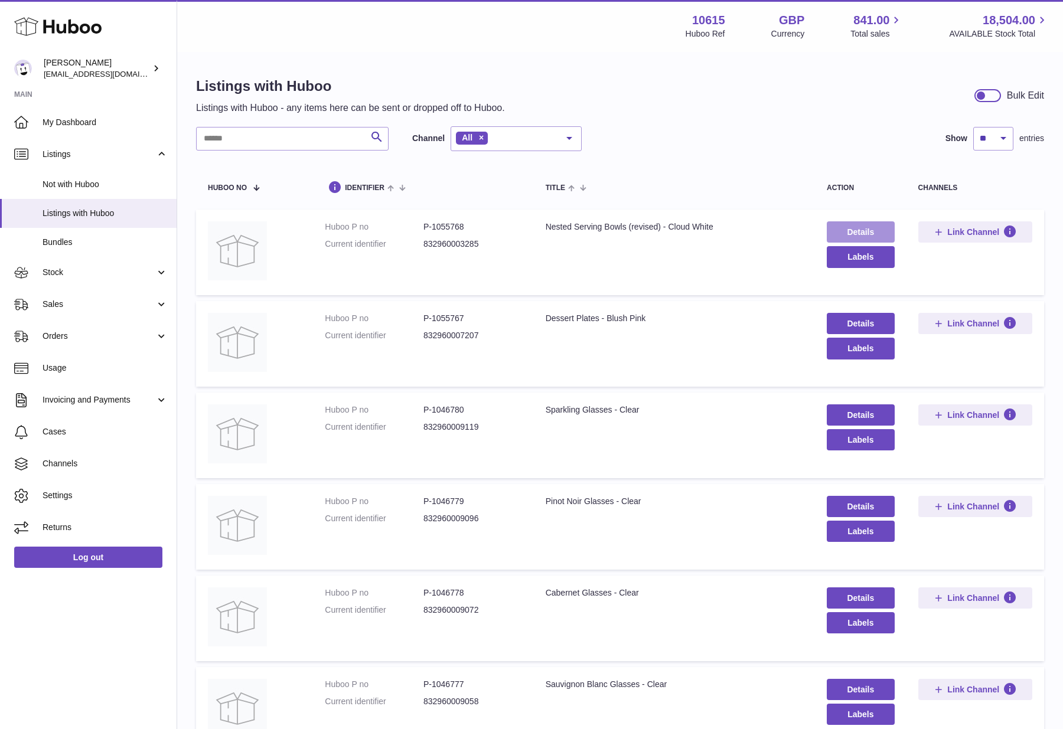
click at [853, 229] on link "Details" at bounding box center [861, 231] width 68 height 21
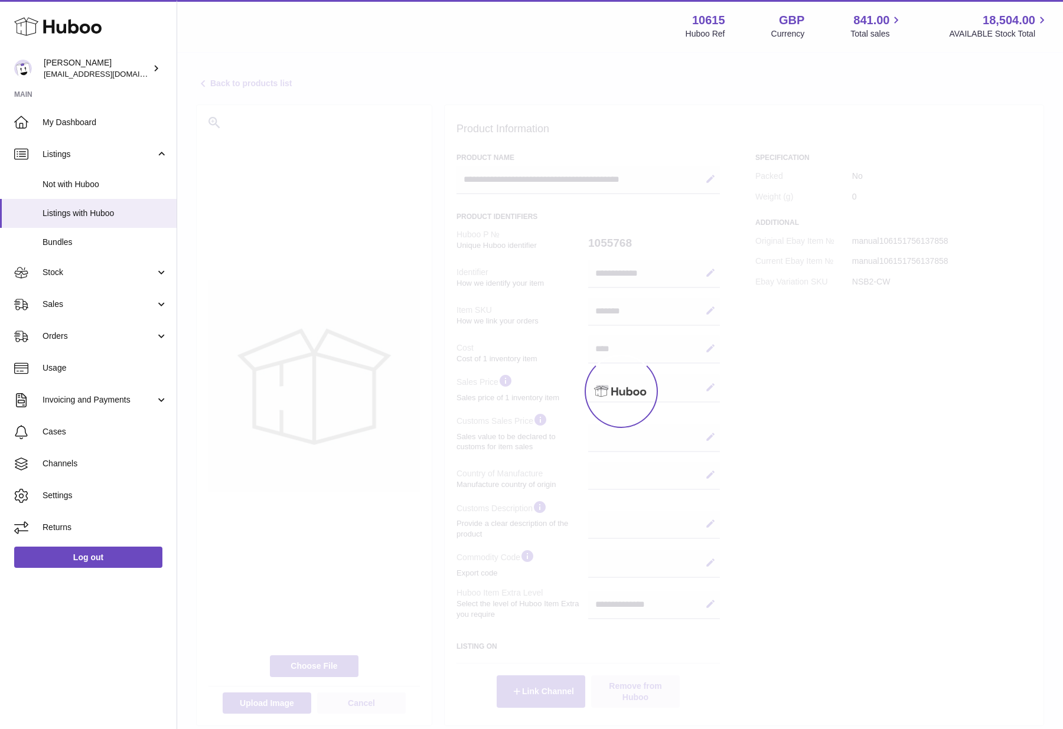
select select
select select "****"
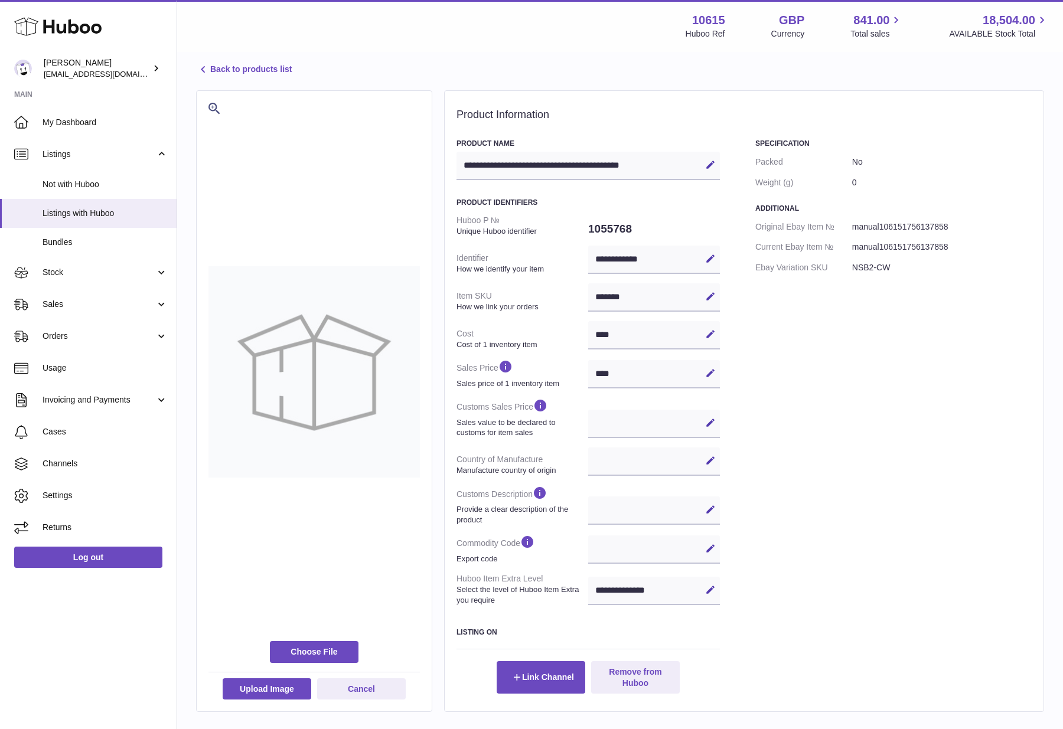
scroll to position [15, 0]
click at [64, 427] on span "Cases" at bounding box center [105, 431] width 125 height 11
